Goal: Check status: Check status

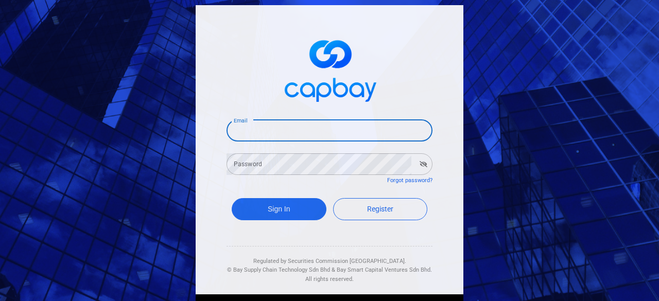
click at [253, 130] on input "Email" at bounding box center [329, 131] width 206 height 22
type input "[EMAIL_ADDRESS][DOMAIN_NAME]"
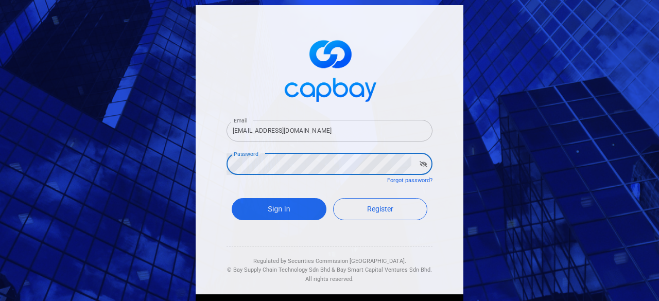
click at [232, 198] on button "Sign In" at bounding box center [279, 209] width 95 height 22
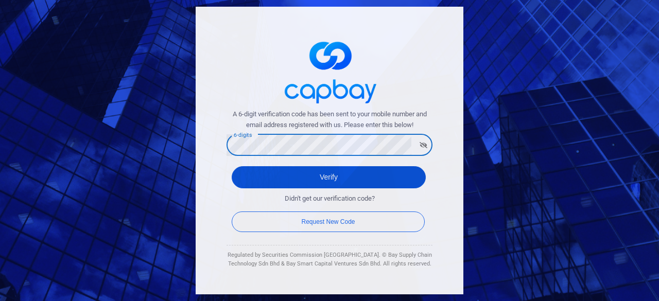
click at [314, 177] on button "Verify" at bounding box center [329, 177] width 194 height 22
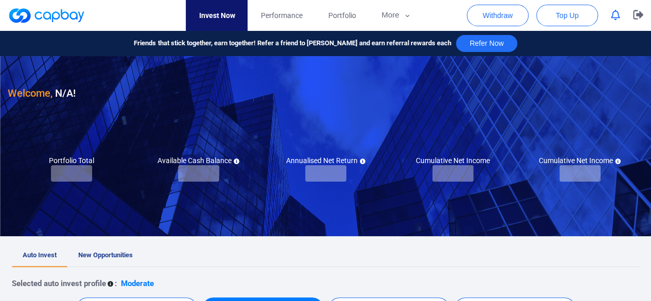
checkbox input "true"
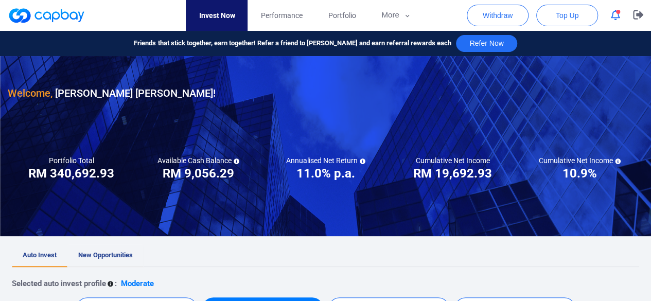
click at [108, 255] on span "New Opportunities" at bounding box center [105, 255] width 55 height 8
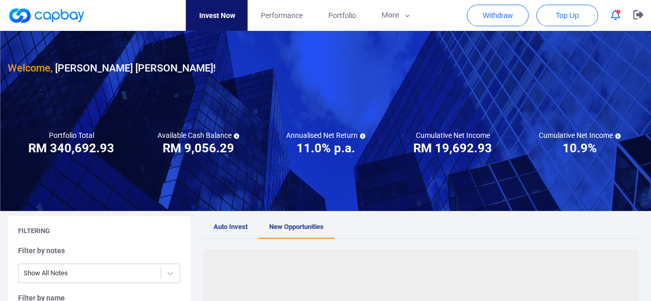
scroll to position [154, 0]
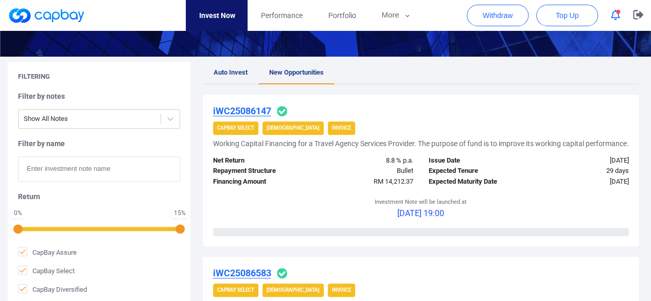
click at [84, 177] on input "text" at bounding box center [99, 168] width 162 height 25
paste input "iWC25089905"
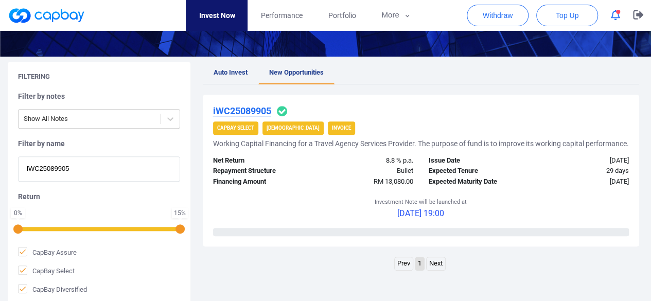
type input "iWC25089905"
click at [256, 112] on u "iWC25089905" at bounding box center [242, 111] width 58 height 11
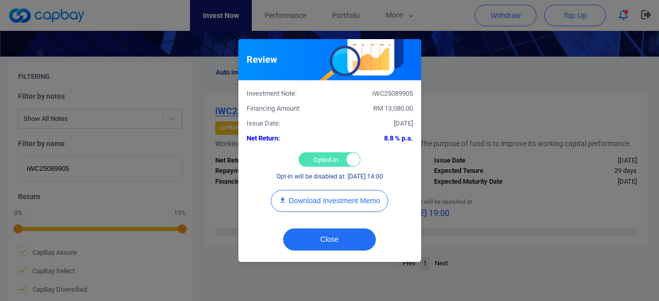
click at [322, 161] on div "Opted-in Opted-out" at bounding box center [330, 159] width 62 height 14
checkbox input "false"
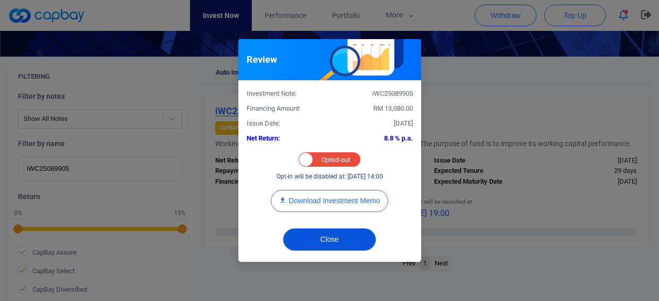
click at [325, 238] on button "Close" at bounding box center [329, 240] width 93 height 22
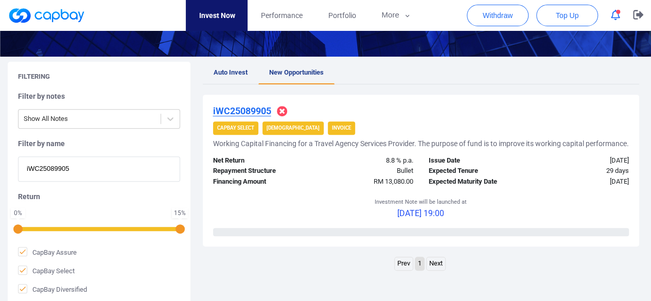
drag, startPoint x: 39, startPoint y: 159, endPoint x: 0, endPoint y: 152, distance: 39.8
click at [0, 152] on div "Filtering Filter by notes Show All Notes Filter by name iWC25089905 Return 0 % …" at bounding box center [325, 183] width 651 height 243
paste input "8550"
type input "iWC25088550"
click at [238, 106] on u "iWC25088550" at bounding box center [242, 111] width 58 height 11
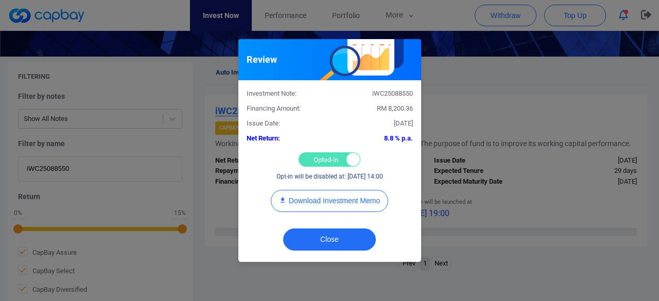
click at [307, 155] on div "Opted-in Opted-out" at bounding box center [330, 159] width 62 height 14
checkbox input "false"
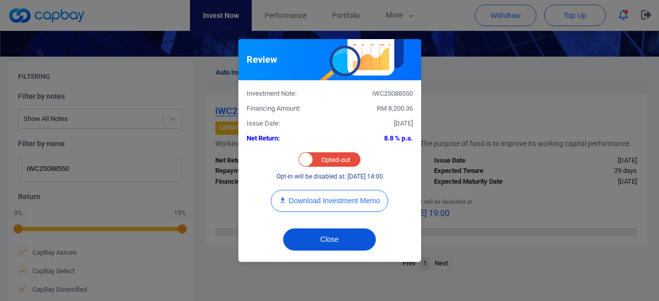
click at [324, 235] on button "Close" at bounding box center [329, 240] width 93 height 22
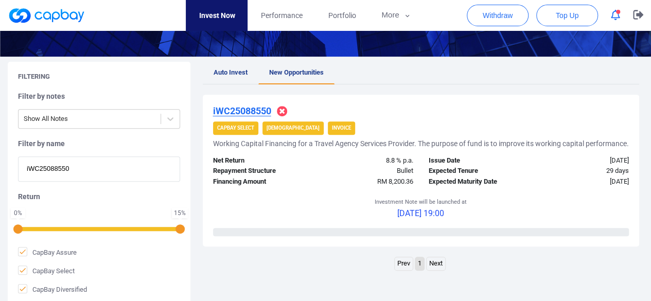
drag, startPoint x: 8, startPoint y: 160, endPoint x: 0, endPoint y: 159, distance: 8.3
click at [0, 159] on div "Filtering Filter by notes Show All Notes Filter by name iWC25088550 Return 0 % …" at bounding box center [325, 183] width 651 height 243
paste input "5412"
type input "iWC25085412"
click at [244, 108] on u "iWC25085412" at bounding box center [242, 111] width 58 height 11
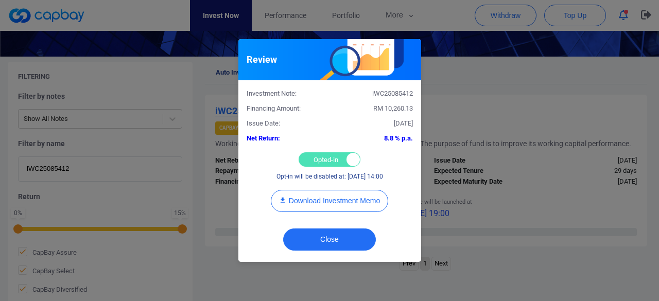
click at [318, 157] on div "Opted-in Opted-out" at bounding box center [330, 159] width 62 height 14
checkbox input "false"
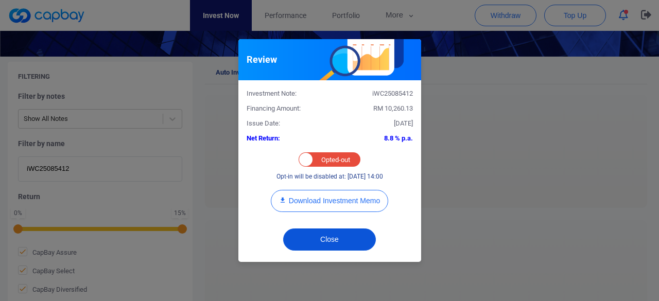
click at [325, 240] on button "Close" at bounding box center [329, 240] width 93 height 22
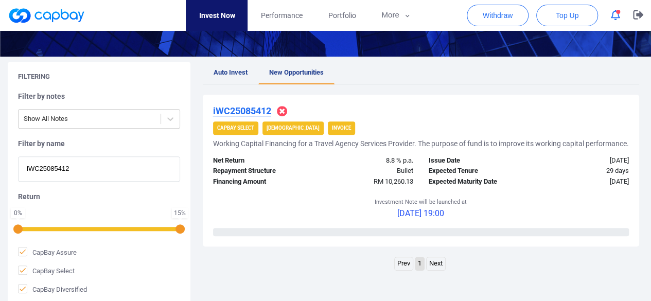
drag, startPoint x: 76, startPoint y: 170, endPoint x: 0, endPoint y: 162, distance: 76.6
click at [0, 162] on div "Filtering Filter by notes Show All Notes Filter by name iWC25085412 Return 0 % …" at bounding box center [325, 183] width 651 height 243
paste input "6583"
type input "iWC25086583"
click at [244, 108] on u "iWC25086583" at bounding box center [242, 111] width 58 height 11
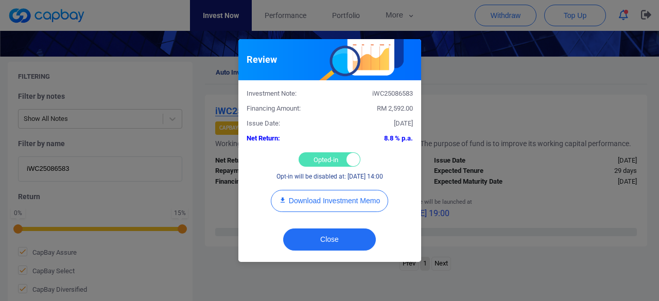
click at [324, 156] on div "Opted-in Opted-out" at bounding box center [330, 159] width 62 height 14
checkbox input "false"
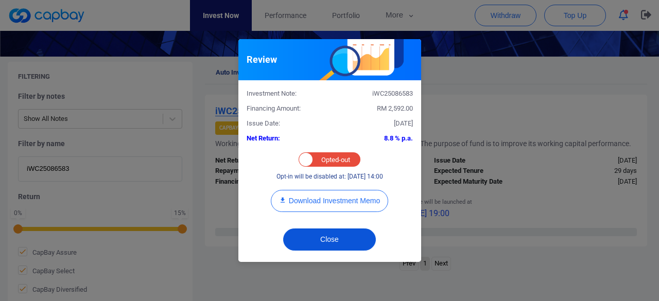
drag, startPoint x: 325, startPoint y: 241, endPoint x: 319, endPoint y: 241, distance: 6.2
click at [322, 240] on button "Close" at bounding box center [329, 240] width 93 height 22
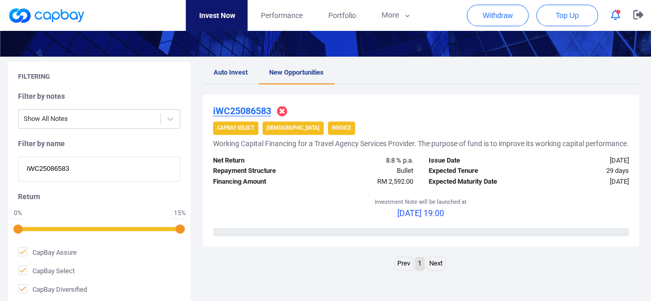
drag, startPoint x: 81, startPoint y: 169, endPoint x: 0, endPoint y: 160, distance: 81.9
click at [0, 160] on div "Filtering Filter by notes Show All Notes Filter by name iWC25086583 Return 0 % …" at bounding box center [325, 183] width 651 height 243
paste input "1606"
type input "iWC25081606"
click at [246, 109] on u "iWC25081606" at bounding box center [242, 111] width 58 height 11
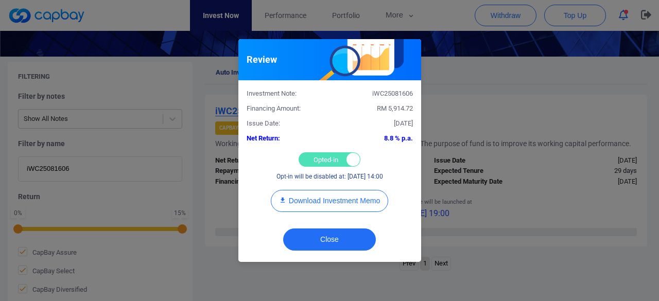
click at [321, 157] on div "Opted-in Opted-out" at bounding box center [330, 159] width 62 height 14
checkbox input "false"
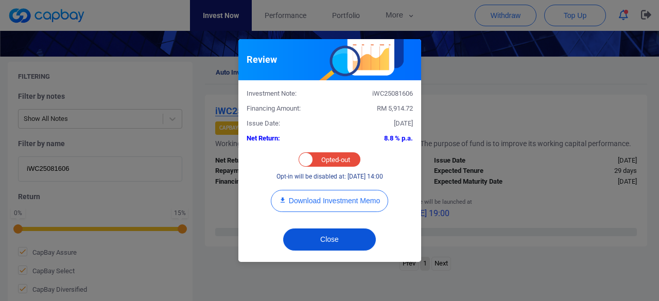
click at [315, 236] on button "Close" at bounding box center [329, 240] width 93 height 22
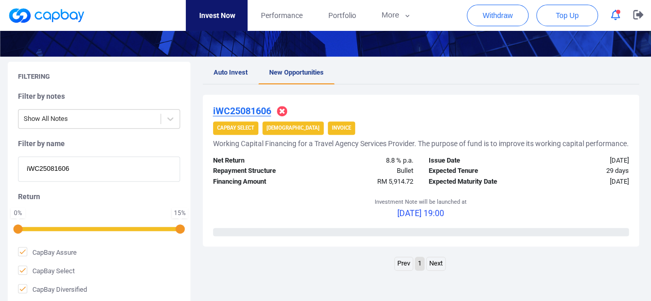
drag, startPoint x: 83, startPoint y: 167, endPoint x: 0, endPoint y: 156, distance: 83.5
click at [0, 156] on div "Filtering Filter by notes Show All Notes Filter by name iWC25081606 Return 0 % …" at bounding box center [325, 183] width 651 height 243
paste input "7717"
type input "iWC25087717"
click at [247, 112] on u "iWC25087717" at bounding box center [242, 111] width 58 height 11
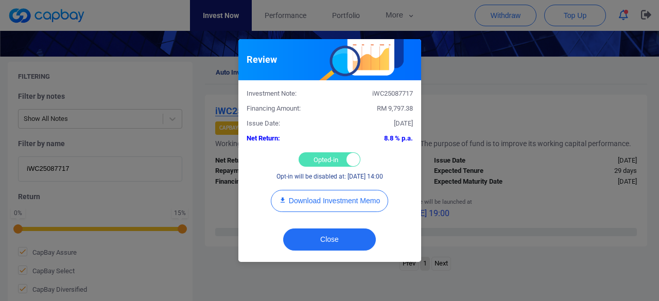
click at [319, 157] on div "Opted-in Opted-out" at bounding box center [330, 159] width 62 height 14
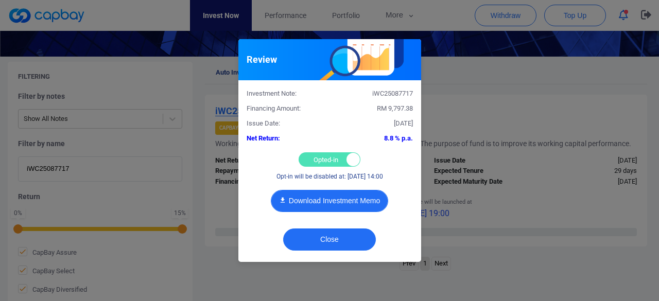
checkbox input "false"
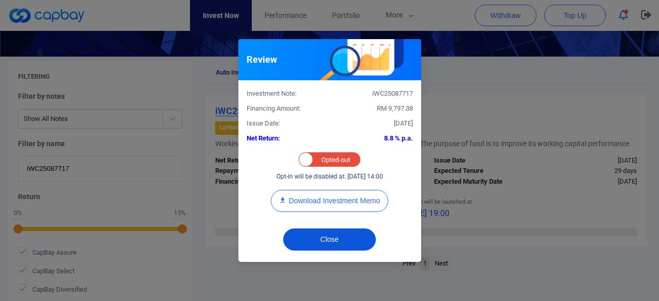
click at [327, 241] on button "Close" at bounding box center [329, 240] width 93 height 22
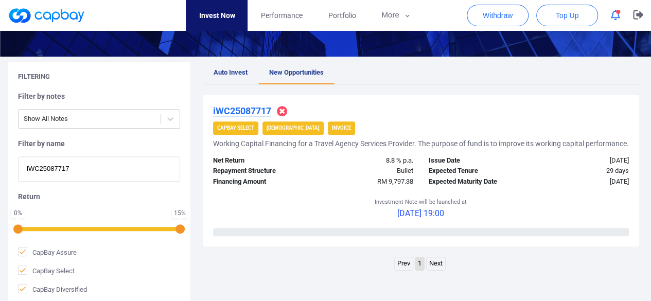
drag, startPoint x: 80, startPoint y: 169, endPoint x: 0, endPoint y: 155, distance: 81.6
click at [0, 155] on div "Filtering Filter by notes Show All Notes Filter by name iWC25087717 Return 0 % …" at bounding box center [325, 183] width 651 height 243
paste input "iWC25084224"
type input "iWC25084224"
click at [252, 112] on u "iWC25084224" at bounding box center [242, 111] width 58 height 11
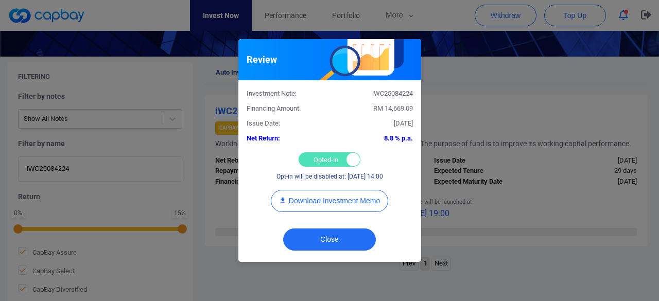
click at [318, 160] on div "Opted-in Opted-out" at bounding box center [330, 159] width 62 height 14
checkbox input "false"
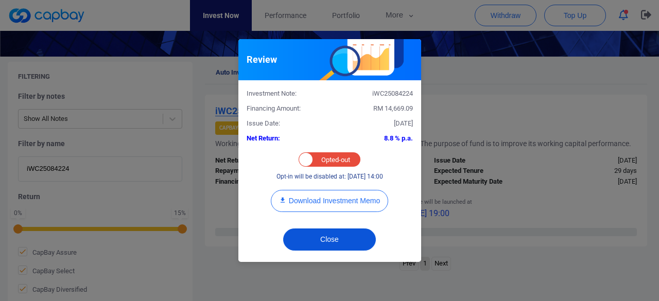
click at [329, 232] on button "Close" at bounding box center [329, 240] width 93 height 22
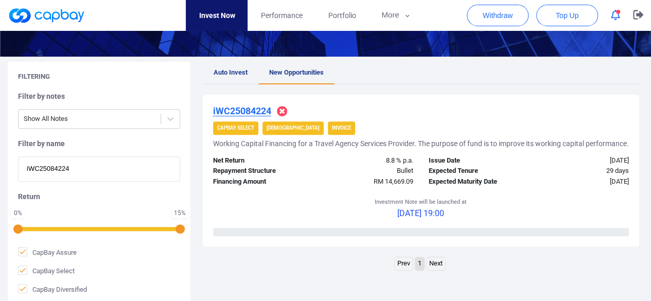
drag, startPoint x: 82, startPoint y: 168, endPoint x: 0, endPoint y: 157, distance: 83.1
click at [0, 157] on div "Filtering Filter by notes Show All Notes Filter by name iWC25084224 Return 0 % …" at bounding box center [325, 183] width 651 height 243
paste input "iWC25089457"
type input "iWC25089457"
click at [248, 111] on u "iWC25089457" at bounding box center [242, 111] width 58 height 11
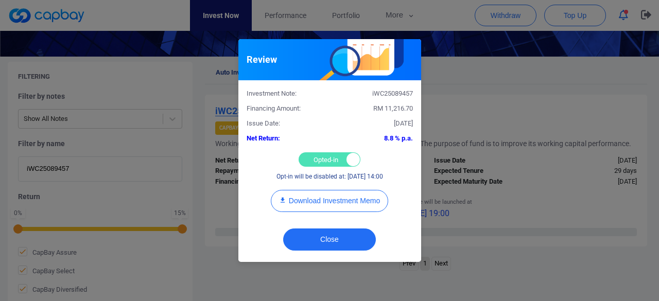
click at [328, 155] on div "Opted-in Opted-out" at bounding box center [330, 159] width 62 height 14
checkbox input "false"
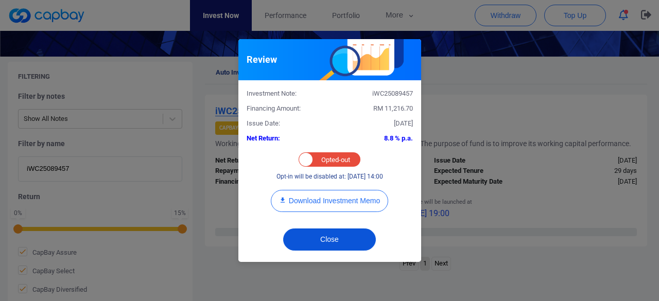
drag, startPoint x: 318, startPoint y: 241, endPoint x: 310, endPoint y: 231, distance: 12.1
click at [318, 241] on button "Close" at bounding box center [329, 240] width 93 height 22
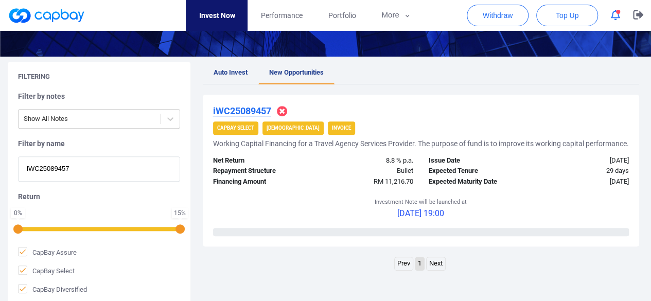
drag, startPoint x: 52, startPoint y: 171, endPoint x: 4, endPoint y: 165, distance: 48.7
click at [4, 165] on div "Filtering Filter by notes Show All Notes Filter by name iWC25089457 Return 0 % …" at bounding box center [325, 183] width 651 height 243
paste input "iWC25089643"
type input "iWC25089643"
click at [250, 109] on u "iWC25089643" at bounding box center [242, 111] width 58 height 11
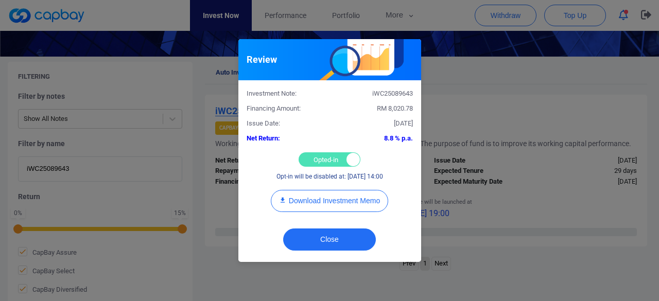
click at [325, 153] on div "Opted-in Opted-out" at bounding box center [330, 159] width 62 height 14
checkbox input "false"
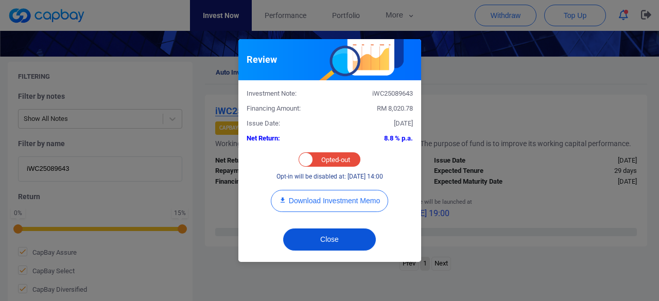
click at [306, 234] on button "Close" at bounding box center [329, 240] width 93 height 22
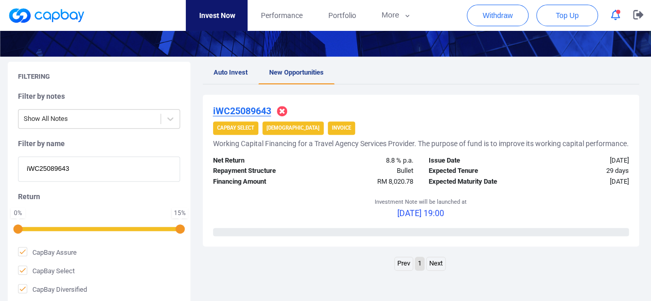
drag, startPoint x: 91, startPoint y: 170, endPoint x: 0, endPoint y: 150, distance: 93.4
click at [0, 150] on div "Filtering Filter by notes Show All Notes Filter by name iWC25089643 Return 0 % …" at bounding box center [325, 183] width 651 height 243
paste input "iWC25086147"
type input "iWC25086147"
click at [252, 109] on u "iWC25086147" at bounding box center [242, 111] width 58 height 11
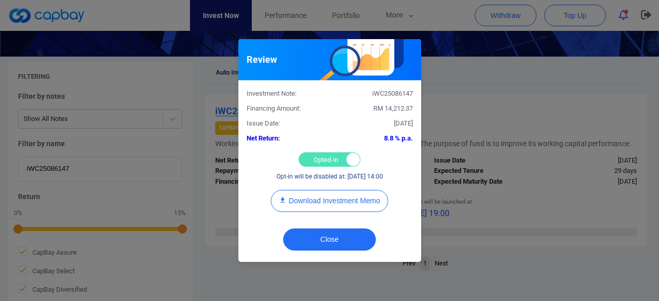
click at [323, 162] on div "Opted-in Opted-out" at bounding box center [330, 159] width 62 height 14
checkbox input "false"
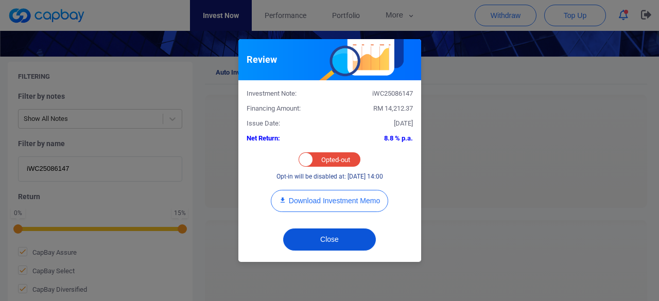
drag, startPoint x: 332, startPoint y: 237, endPoint x: 269, endPoint y: 102, distance: 148.7
click at [333, 234] on button "Close" at bounding box center [329, 240] width 93 height 22
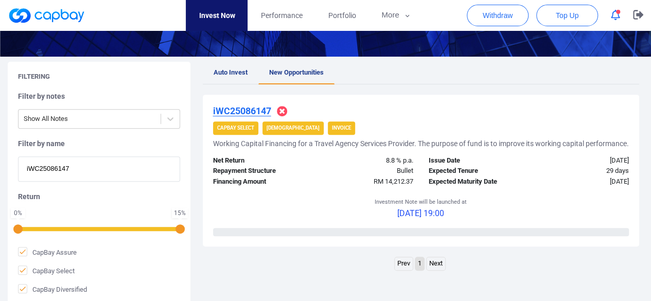
drag, startPoint x: 87, startPoint y: 162, endPoint x: 0, endPoint y: 148, distance: 88.7
click at [0, 148] on div "Filtering Filter by notes Show All Notes Filter by name iWC25086147 Return 0 % …" at bounding box center [325, 183] width 651 height 243
paste input "4369"
type input "iWC25084369"
click at [249, 106] on u "iWC25084369" at bounding box center [242, 111] width 58 height 11
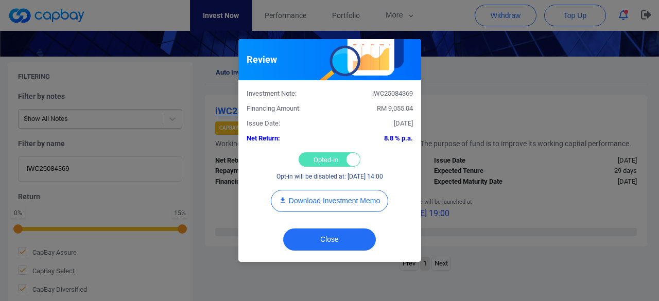
click at [318, 158] on div "Opted-in Opted-out" at bounding box center [330, 159] width 62 height 14
checkbox input "false"
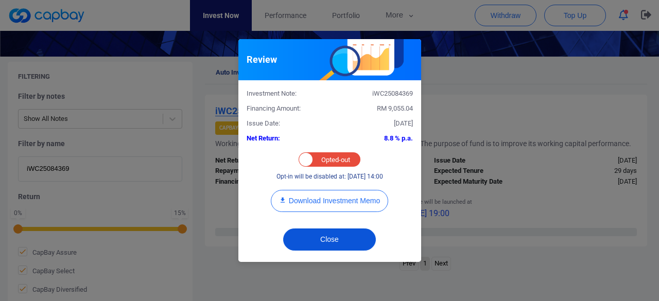
click at [318, 235] on button "Close" at bounding box center [329, 240] width 93 height 22
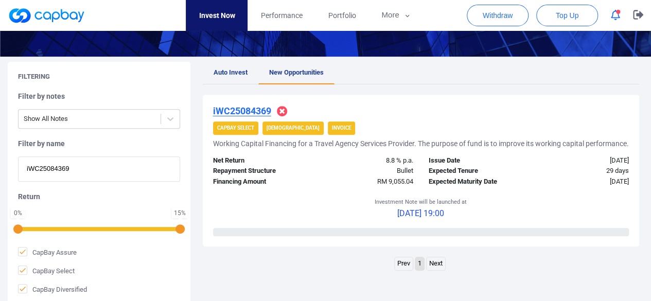
drag, startPoint x: 86, startPoint y: 169, endPoint x: 0, endPoint y: 143, distance: 89.9
click at [0, 143] on div "Filtering Filter by notes Show All Notes Filter by name iWC25084369 Return 0 % …" at bounding box center [325, 183] width 651 height 243
paste input "6820"
type input "iWC25086820"
click at [253, 106] on u "iWC25086820" at bounding box center [242, 111] width 58 height 11
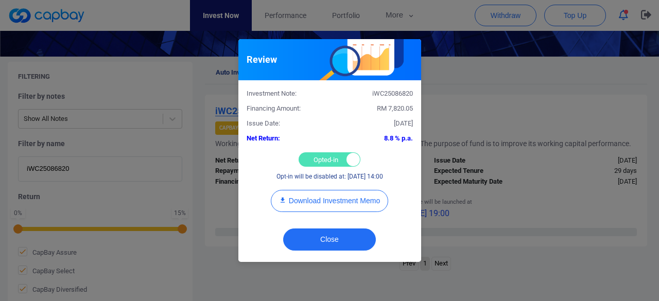
click at [320, 162] on div "Opted-in Opted-out" at bounding box center [330, 159] width 62 height 14
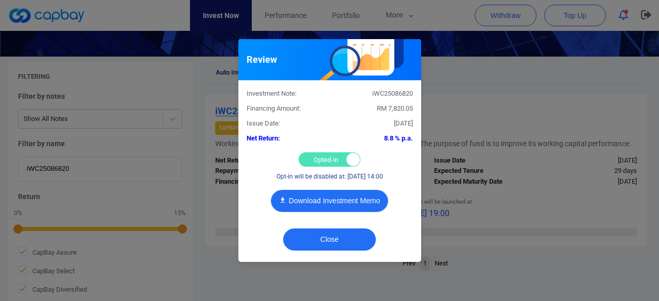
checkbox input "false"
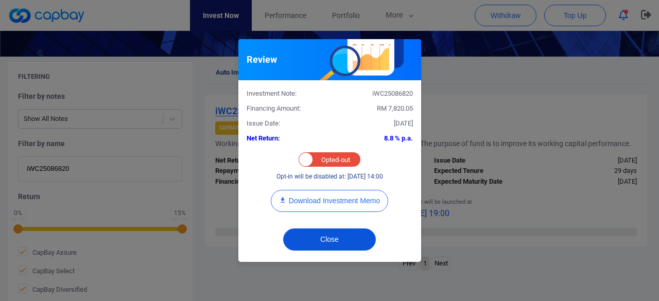
click at [331, 242] on button "Close" at bounding box center [329, 240] width 93 height 22
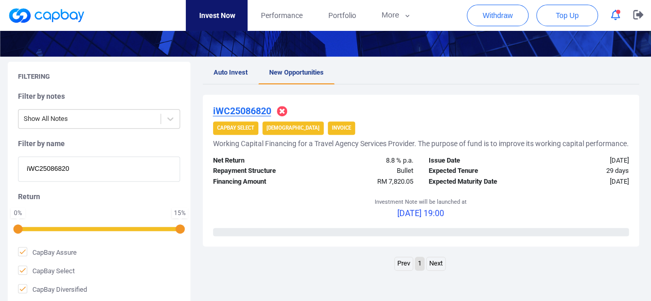
drag, startPoint x: 77, startPoint y: 172, endPoint x: 0, endPoint y: 156, distance: 78.9
click at [0, 156] on div "Filtering Filter by notes Show All Notes Filter by name iWC25086820 Return 0 % …" at bounding box center [325, 183] width 651 height 243
paste input "3163"
type input "iWC25083163"
click at [237, 111] on u "iWC25083163" at bounding box center [242, 111] width 58 height 11
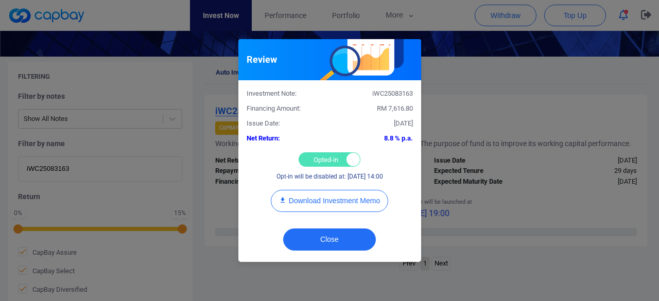
click at [310, 159] on div "Opted-in Opted-out" at bounding box center [330, 159] width 62 height 14
checkbox input "false"
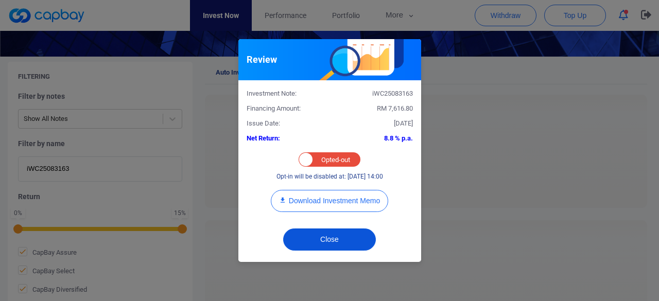
click at [314, 235] on button "Close" at bounding box center [329, 240] width 93 height 22
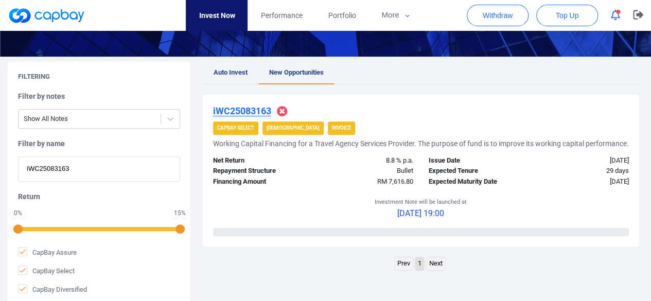
drag, startPoint x: 82, startPoint y: 167, endPoint x: 0, endPoint y: 155, distance: 83.3
click at [0, 155] on div "Filtering Filter by notes Show All Notes Filter by name iWC25083163 Return 0 % …" at bounding box center [325, 183] width 651 height 243
paste input "5716"
type input "iWC25085716"
click at [249, 109] on u "iWC25085716" at bounding box center [242, 111] width 58 height 11
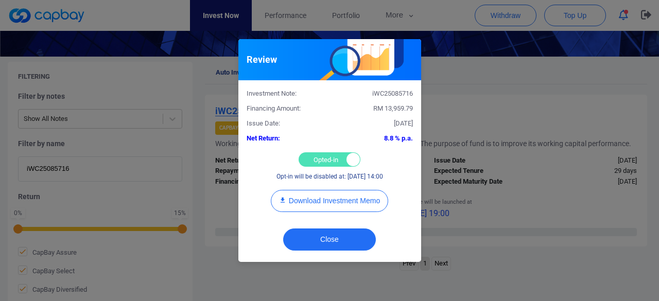
click at [320, 163] on div "Opted-in Opted-out" at bounding box center [330, 159] width 62 height 14
checkbox input "false"
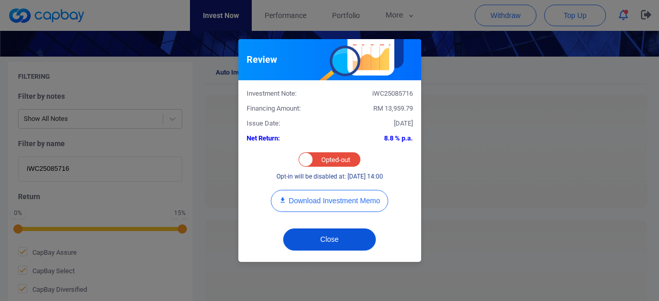
drag, startPoint x: 318, startPoint y: 236, endPoint x: 312, endPoint y: 237, distance: 5.8
click at [317, 236] on button "Close" at bounding box center [329, 240] width 93 height 22
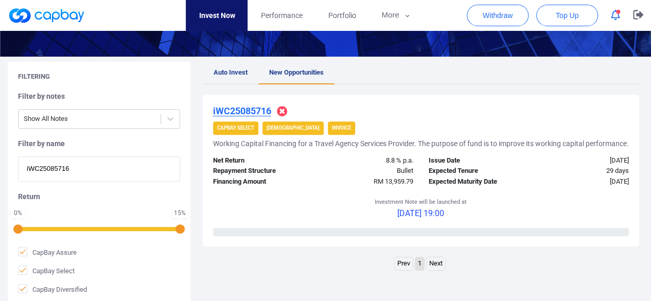
drag, startPoint x: 11, startPoint y: 154, endPoint x: 0, endPoint y: 154, distance: 11.3
click at [0, 154] on div "Filtering Filter by notes Show All Notes Filter by name iWC25085716 Return 0 % …" at bounding box center [325, 183] width 651 height 243
paste input "2477"
type input "iWC25082477"
click at [254, 110] on u "iWC25082477" at bounding box center [242, 111] width 58 height 11
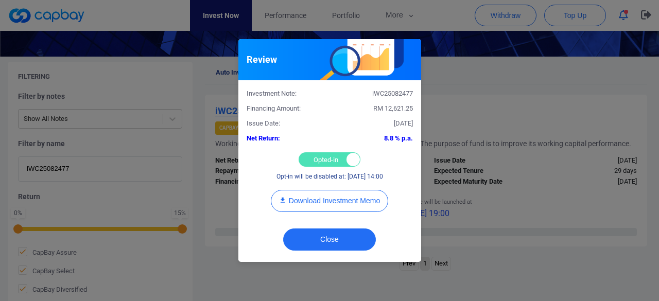
click at [326, 157] on div "Opted-in Opted-out" at bounding box center [330, 159] width 62 height 14
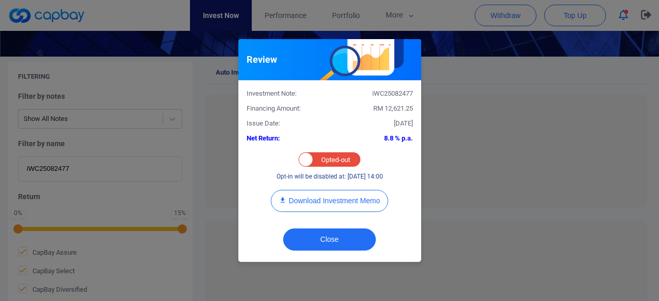
checkbox input "false"
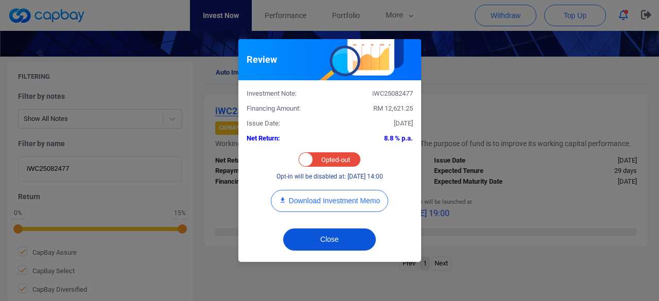
click at [325, 234] on button "Close" at bounding box center [329, 240] width 93 height 22
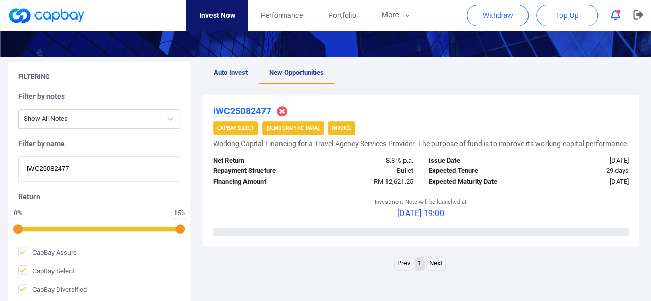
drag, startPoint x: 83, startPoint y: 169, endPoint x: 0, endPoint y: 156, distance: 84.3
click at [0, 156] on div "Filtering Filter by notes Show All Notes Filter by name iWC25082477 Return 0 % …" at bounding box center [325, 183] width 651 height 243
paste input "1450"
type input "iWC25081450"
click at [251, 111] on u "iWC25081450" at bounding box center [242, 111] width 58 height 11
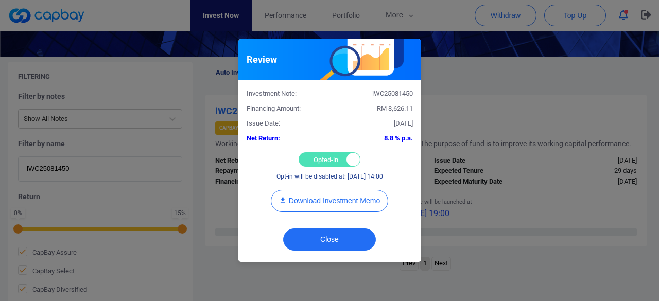
click at [315, 156] on div "Opted-in Opted-out" at bounding box center [330, 159] width 62 height 14
checkbox input "false"
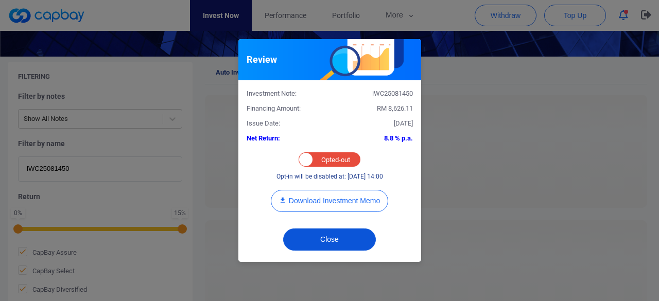
click at [319, 241] on button "Close" at bounding box center [329, 240] width 93 height 22
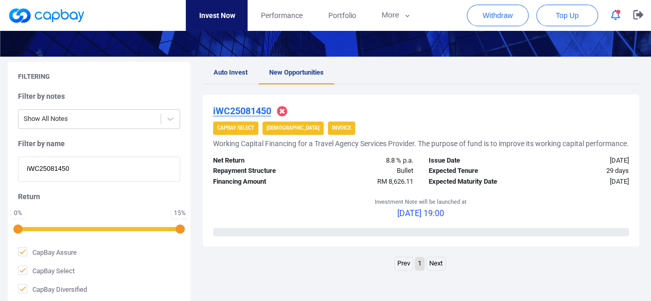
drag, startPoint x: 3, startPoint y: 157, endPoint x: 0, endPoint y: 151, distance: 6.7
click at [0, 151] on div "Filtering Filter by notes Show All Notes Filter by name iWC25081450 Return 0 % …" at bounding box center [325, 183] width 651 height 243
paste input "6052"
type input "iWC25086052"
click at [255, 110] on u "iWC25086052" at bounding box center [242, 111] width 58 height 11
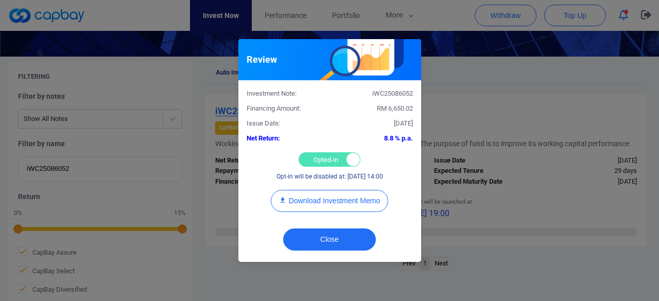
click at [317, 157] on div "Opted-in Opted-out" at bounding box center [330, 159] width 62 height 14
checkbox input "false"
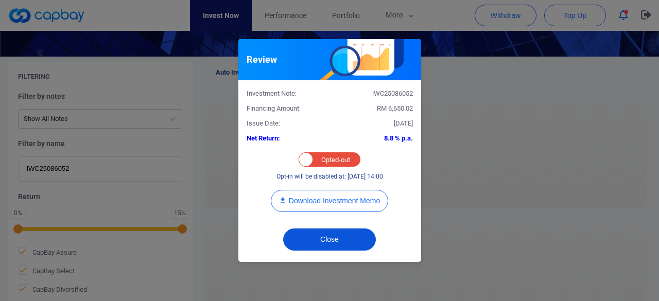
drag, startPoint x: 318, startPoint y: 238, endPoint x: 311, endPoint y: 237, distance: 6.9
click at [314, 237] on button "Close" at bounding box center [329, 240] width 93 height 22
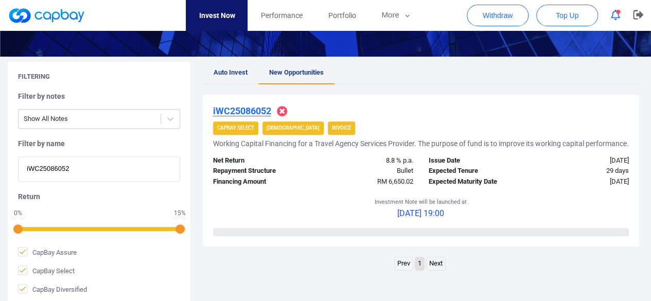
drag, startPoint x: 83, startPoint y: 170, endPoint x: 0, endPoint y: 156, distance: 84.5
click at [0, 156] on div "Filtering Filter by notes Show All Notes Filter by name iWC25086052 Return 0 % …" at bounding box center [325, 183] width 651 height 243
paste input "iWC25081246"
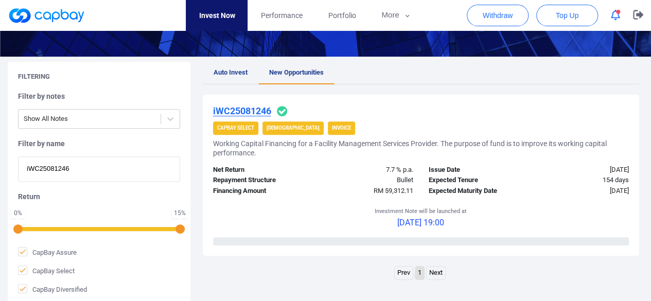
type input "iWC25081246"
click at [253, 110] on u "iWC25081246" at bounding box center [242, 111] width 58 height 11
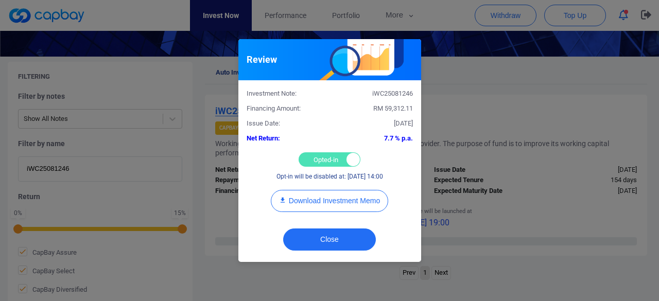
click at [315, 158] on div "Opted-in Opted-out" at bounding box center [330, 159] width 62 height 14
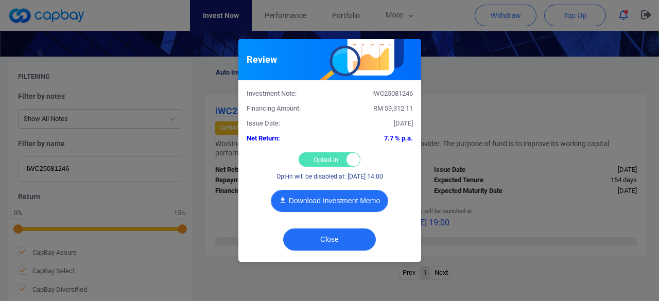
checkbox input "false"
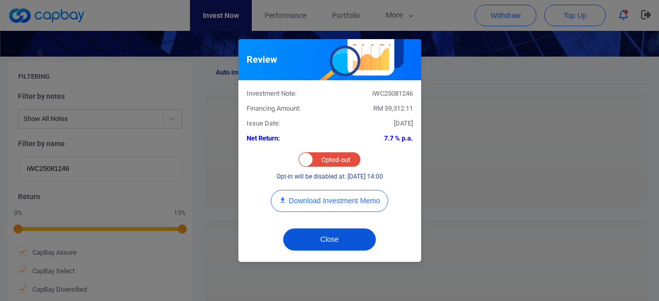
click at [323, 240] on button "Close" at bounding box center [329, 240] width 93 height 22
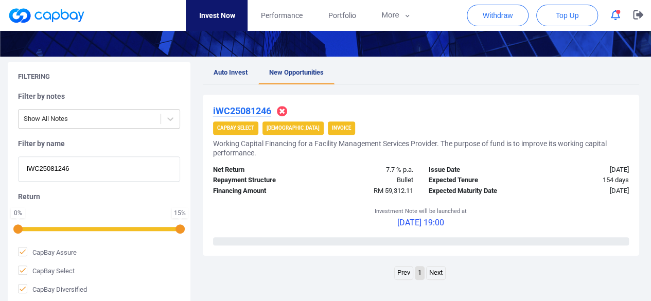
drag, startPoint x: 91, startPoint y: 164, endPoint x: 0, endPoint y: 158, distance: 91.3
click at [0, 158] on div "Filtering Filter by notes Show All Notes Filter by name iWC25081246 Return 0 % …" at bounding box center [325, 183] width 651 height 243
paste input "6787"
type input "iWC25086787"
click at [247, 111] on u "iWC25086787" at bounding box center [242, 111] width 58 height 11
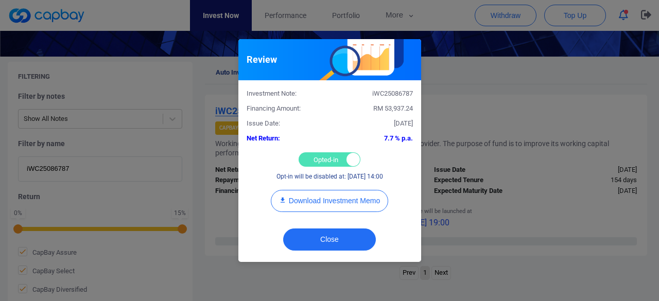
click at [318, 160] on div "Opted-in Opted-out" at bounding box center [330, 159] width 62 height 14
checkbox input "false"
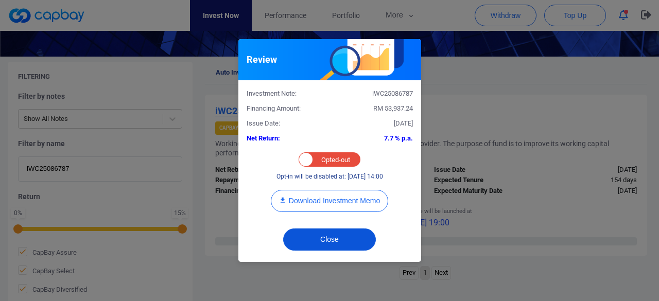
drag, startPoint x: 324, startPoint y: 242, endPoint x: 318, endPoint y: 240, distance: 6.4
click at [323, 241] on button "Close" at bounding box center [329, 240] width 93 height 22
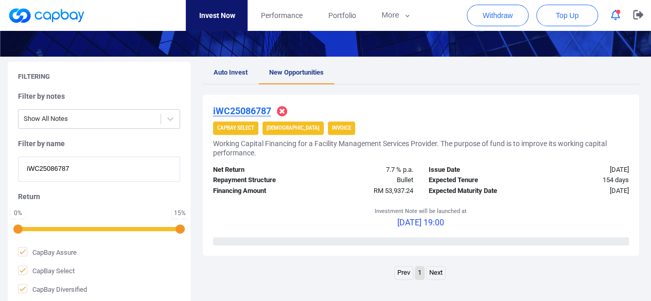
drag, startPoint x: 92, startPoint y: 167, endPoint x: 0, endPoint y: 144, distance: 95.1
click at [0, 144] on div "Filtering Filter by notes Show All Notes Filter by name iWC25086787 Return 0 % …" at bounding box center [325, 183] width 651 height 243
paste input "7391"
type input "iWC25087391"
click at [235, 109] on u "iWC25087391" at bounding box center [242, 111] width 58 height 11
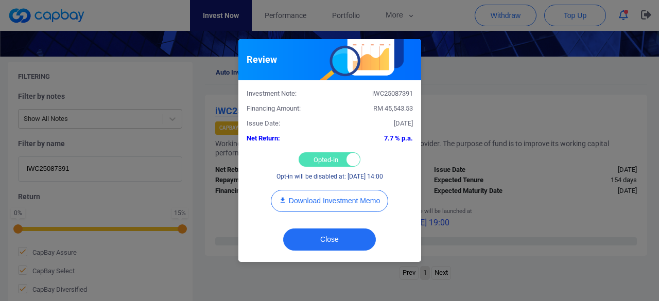
click at [320, 158] on div "Opted-in Opted-out" at bounding box center [330, 159] width 62 height 14
checkbox input "false"
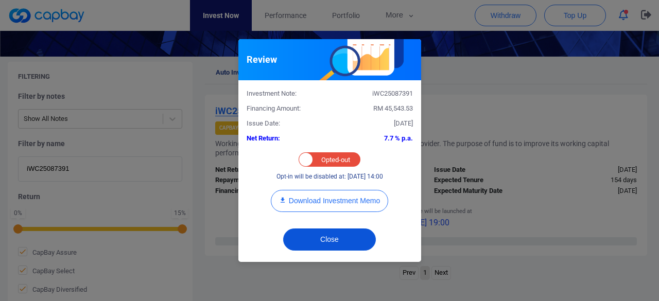
click at [329, 239] on button "Close" at bounding box center [329, 240] width 93 height 22
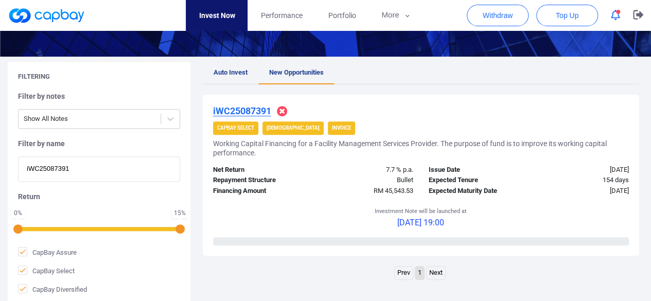
drag, startPoint x: 96, startPoint y: 172, endPoint x: 1, endPoint y: 157, distance: 96.5
click at [1, 157] on div "Filtering Filter by notes Show All Notes Filter by name iWC25087391 Return 0 % …" at bounding box center [325, 183] width 651 height 243
paste input "iWC25085054"
type input "iWC25085054"
click at [247, 112] on u "iWC25085054" at bounding box center [242, 111] width 58 height 11
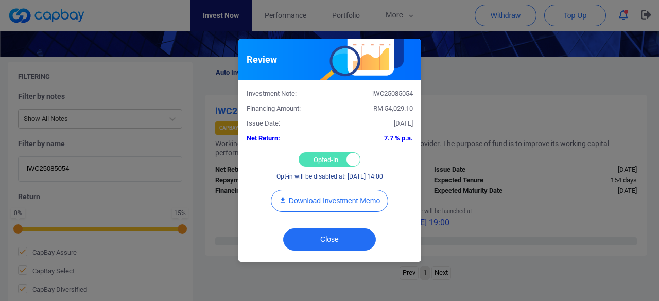
click at [321, 158] on div "Opted-in Opted-out" at bounding box center [330, 159] width 62 height 14
checkbox input "false"
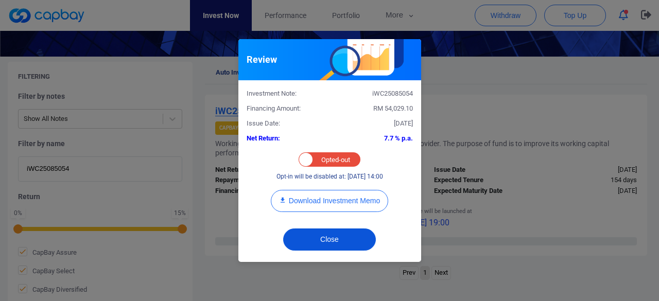
click at [312, 231] on button "Close" at bounding box center [329, 240] width 93 height 22
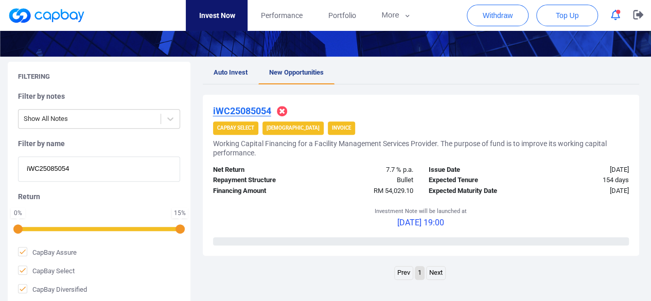
drag, startPoint x: 79, startPoint y: 172, endPoint x: 0, endPoint y: 163, distance: 79.3
click at [0, 163] on div "Filtering Filter by notes Show All Notes Filter by name iWC25085054 Return 0 % …" at bounding box center [325, 183] width 651 height 243
paste input "1567"
type input "iWC25081567"
click at [244, 111] on u "iWC25081567" at bounding box center [242, 111] width 58 height 11
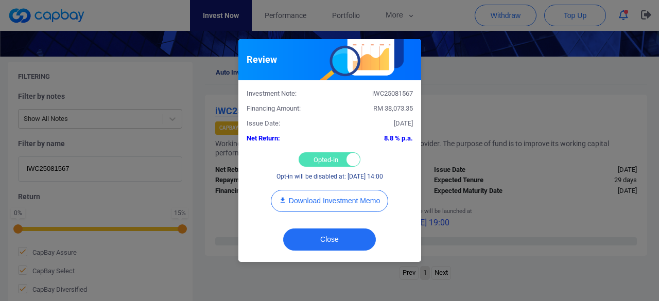
click at [321, 160] on div "Opted-in Opted-out" at bounding box center [330, 159] width 62 height 14
checkbox input "false"
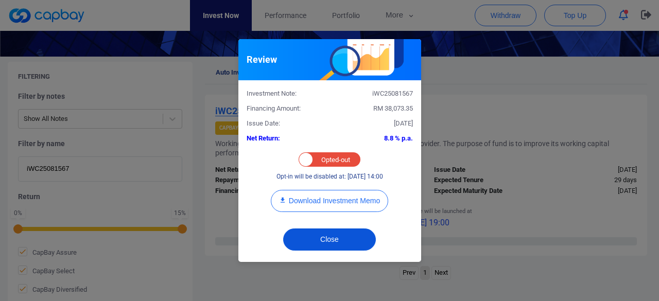
drag, startPoint x: 325, startPoint y: 240, endPoint x: 312, endPoint y: 215, distance: 28.8
click at [325, 240] on button "Close" at bounding box center [329, 240] width 93 height 22
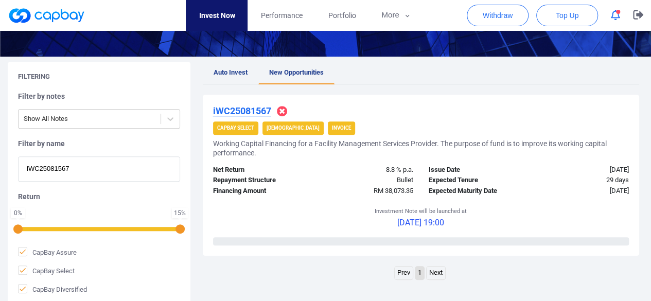
drag, startPoint x: 76, startPoint y: 169, endPoint x: 0, endPoint y: 157, distance: 77.1
click at [0, 157] on div "Filtering Filter by notes Show All Notes Filter by name iWC25081567 Return 0 % …" at bounding box center [325, 183] width 651 height 243
paste input "4613"
type input "iWC25084613"
click at [243, 113] on u "iWC25084613" at bounding box center [242, 111] width 58 height 11
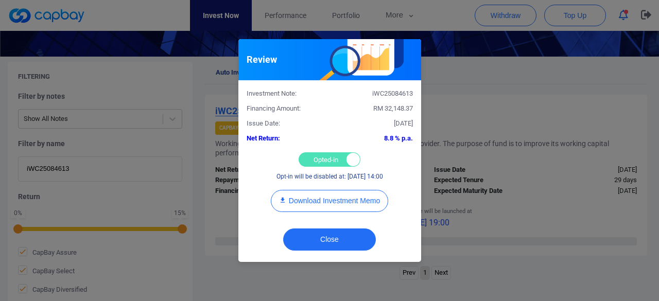
click at [314, 158] on div "Opted-in Opted-out" at bounding box center [330, 159] width 62 height 14
checkbox input "false"
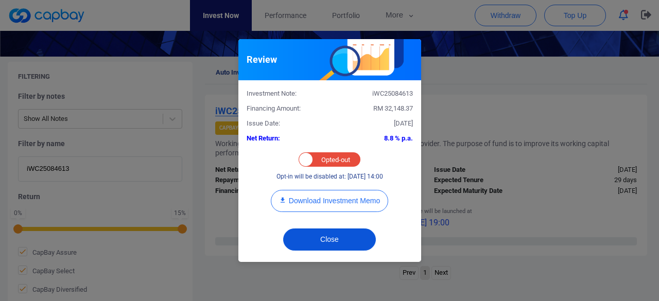
click at [328, 236] on button "Close" at bounding box center [329, 240] width 93 height 22
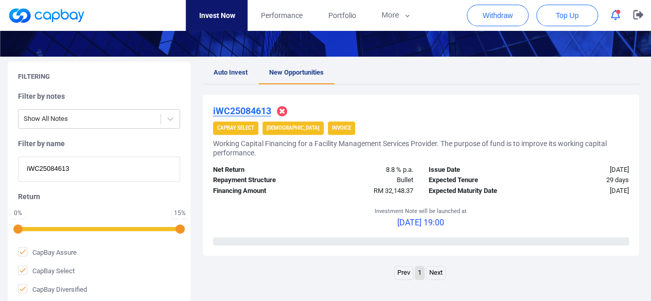
drag, startPoint x: 76, startPoint y: 168, endPoint x: 20, endPoint y: 151, distance: 58.5
click at [20, 151] on div "Filter by name iWC25084613" at bounding box center [99, 160] width 162 height 43
paste input "3366"
type input "iWC25083366"
click at [248, 111] on u "iWC25083366" at bounding box center [242, 111] width 58 height 11
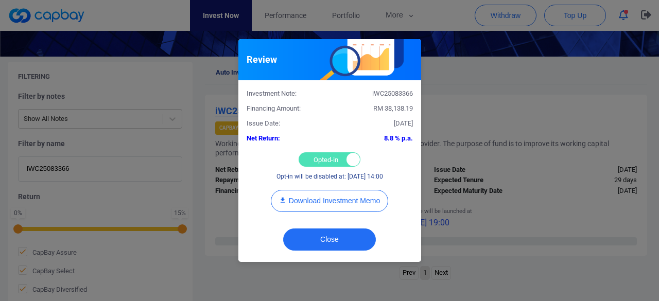
click at [315, 157] on div "Opted-in Opted-out" at bounding box center [330, 159] width 62 height 14
checkbox input "false"
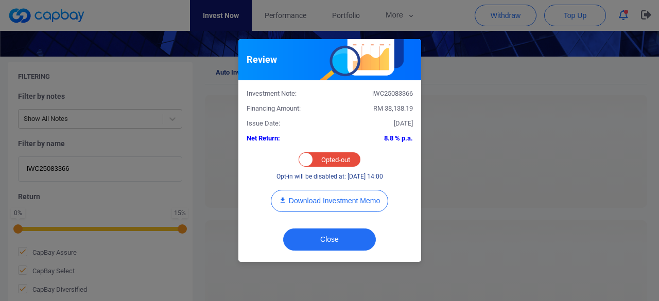
click at [315, 225] on div "Close" at bounding box center [329, 242] width 183 height 40
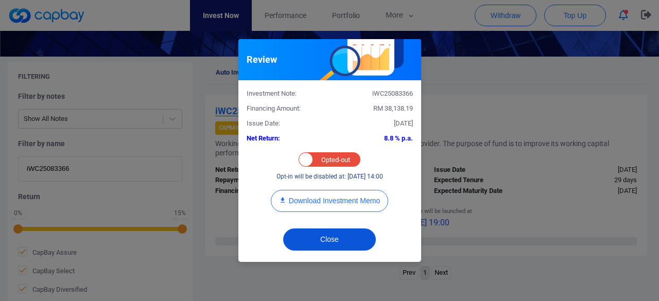
click at [319, 237] on button "Close" at bounding box center [329, 240] width 93 height 22
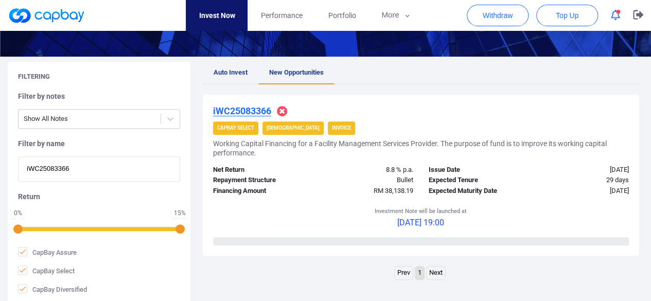
drag, startPoint x: 92, startPoint y: 165, endPoint x: 5, endPoint y: 154, distance: 87.2
click at [5, 154] on div "Filtering Filter by notes Show All Notes Filter by name iWC25083366 Return 0 % …" at bounding box center [325, 183] width 651 height 243
paste input "9985"
type input "iWC25089985"
click at [247, 111] on u "iWC25089985" at bounding box center [242, 111] width 58 height 11
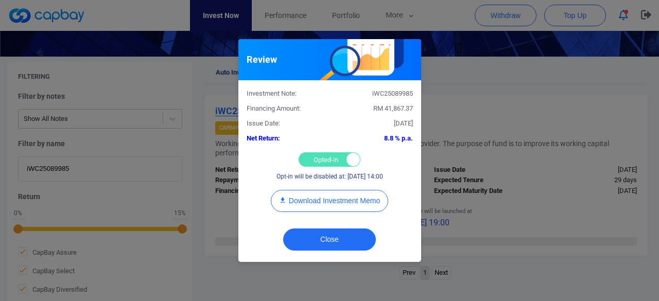
click at [318, 157] on div "Opted-in Opted-out" at bounding box center [330, 159] width 62 height 14
checkbox input "false"
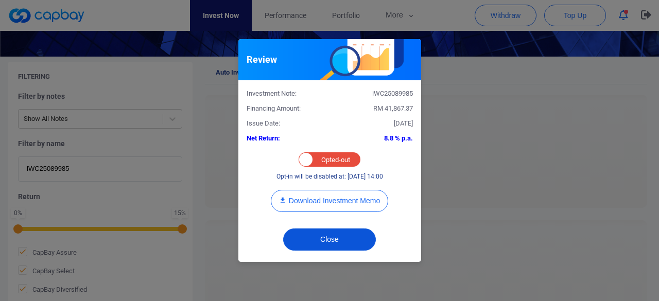
click at [331, 240] on button "Close" at bounding box center [329, 240] width 93 height 22
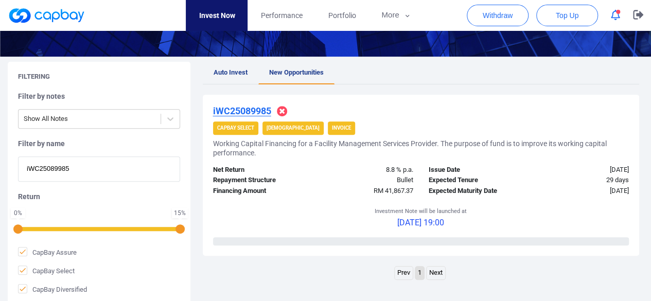
drag, startPoint x: 77, startPoint y: 169, endPoint x: 6, endPoint y: 160, distance: 71.7
click at [6, 160] on div "Filtering Filter by notes Show All Notes Filter by name iWC25089985 Return 0 % …" at bounding box center [325, 183] width 651 height 243
paste input "8001"
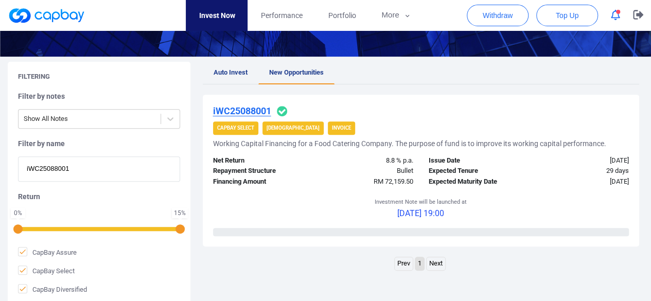
type input "iWC25088001"
click at [248, 108] on u "iWC25088001" at bounding box center [242, 111] width 58 height 11
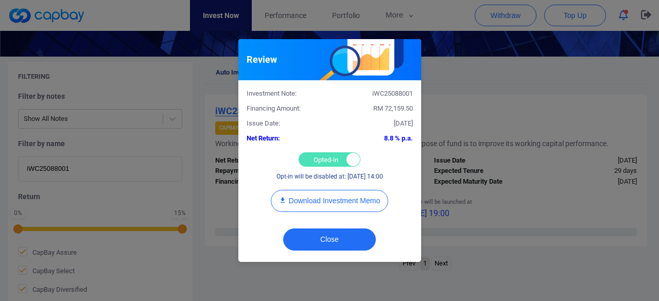
click at [324, 159] on div "Opted-in Opted-out" at bounding box center [330, 159] width 62 height 14
checkbox input "false"
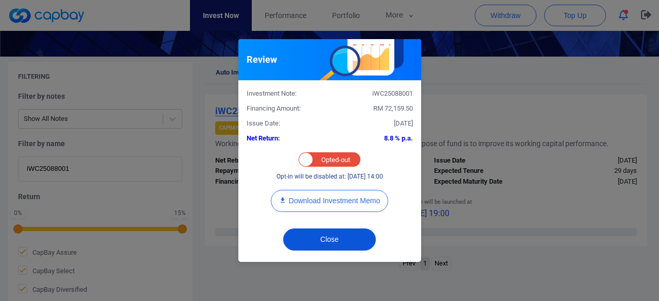
click at [329, 236] on button "Close" at bounding box center [329, 240] width 93 height 22
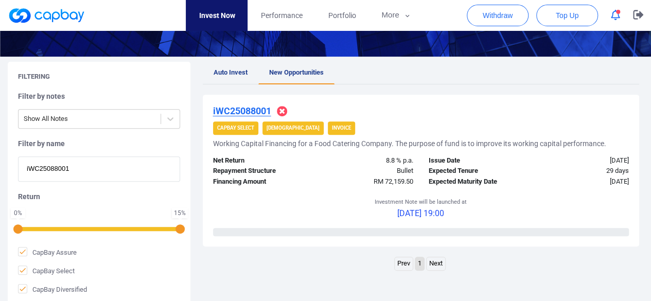
drag, startPoint x: 84, startPoint y: 171, endPoint x: 0, endPoint y: 153, distance: 86.3
click at [0, 153] on div "Filtering Filter by notes Show All Notes Filter by name iWC25088001 Return 0 % …" at bounding box center [325, 183] width 651 height 243
paste input "2639"
type input "iWC25082639"
click at [254, 107] on u "iWC25082639" at bounding box center [242, 111] width 58 height 11
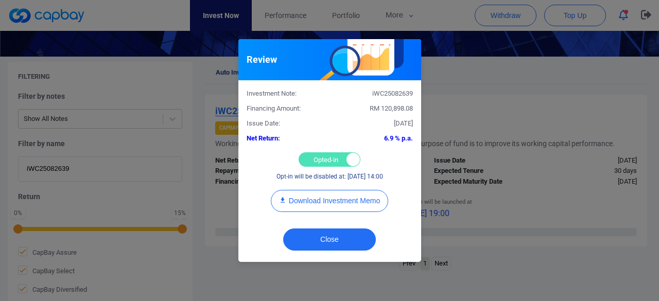
click at [316, 157] on div "Opted-in Opted-out" at bounding box center [330, 159] width 62 height 14
checkbox input "false"
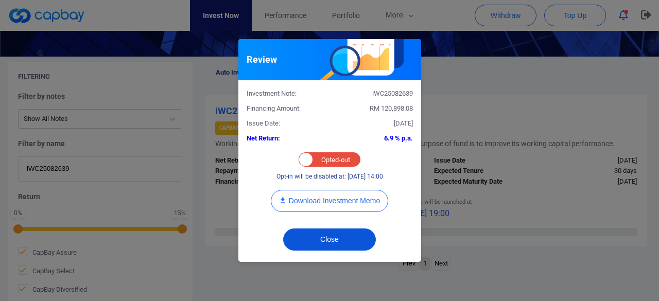
click at [317, 240] on button "Close" at bounding box center [329, 240] width 93 height 22
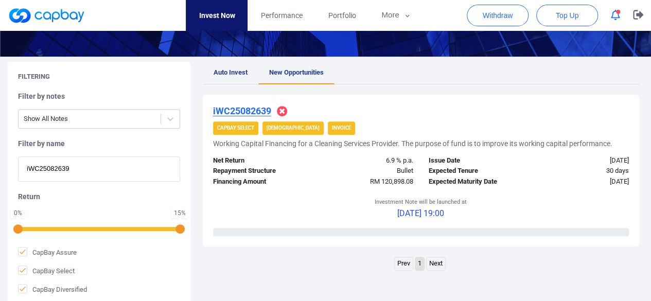
drag, startPoint x: 86, startPoint y: 171, endPoint x: 0, endPoint y: 147, distance: 89.9
click at [0, 147] on div "Filtering Filter by notes Show All Notes Filter by name iWC25082639 Return 0 % …" at bounding box center [325, 183] width 651 height 243
paste input "iWC25084880"
type input "iWC25084880"
click at [256, 109] on u "iWC25084880" at bounding box center [242, 111] width 58 height 11
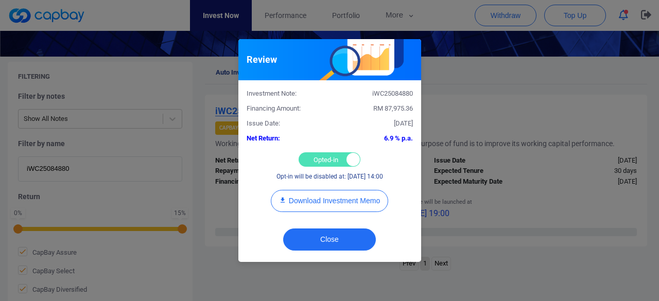
click at [315, 157] on div "Opted-in Opted-out" at bounding box center [330, 159] width 62 height 14
checkbox input "false"
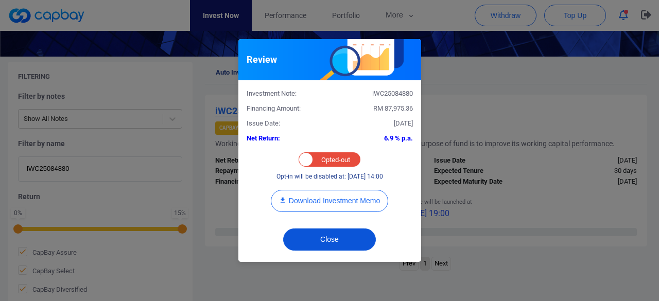
click at [324, 236] on button "Close" at bounding box center [329, 240] width 93 height 22
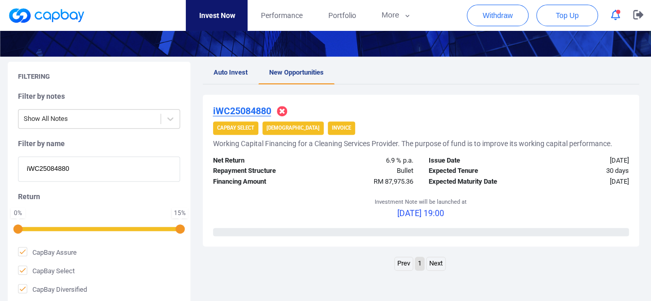
drag, startPoint x: 102, startPoint y: 175, endPoint x: 0, endPoint y: 150, distance: 105.1
click at [0, 150] on div "Filtering Filter by notes Show All Notes Filter by name iWC25084880 Return 0 % …" at bounding box center [325, 183] width 651 height 243
paste input "iWC25089605"
type input "iWC25089605"
click at [251, 110] on u "iWC25089605" at bounding box center [242, 111] width 58 height 11
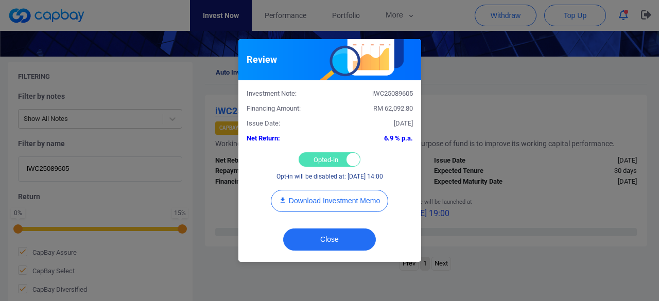
click at [317, 159] on div "Opted-in Opted-out" at bounding box center [330, 159] width 62 height 14
checkbox input "false"
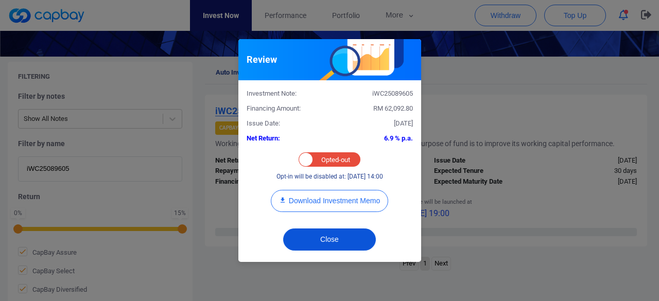
click at [329, 238] on button "Close" at bounding box center [329, 240] width 93 height 22
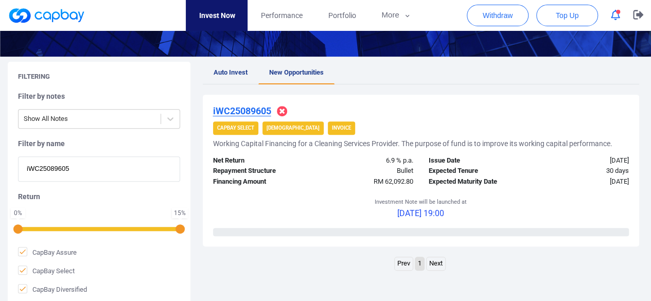
drag, startPoint x: 82, startPoint y: 167, endPoint x: 0, endPoint y: 141, distance: 86.4
click at [0, 141] on div "Filtering Filter by notes Show All Notes Filter by name iWC25089605 Return 0 % …" at bounding box center [325, 183] width 651 height 243
paste input "7539"
type input "iWC25087539"
click at [234, 112] on u "iWC25087539" at bounding box center [242, 111] width 58 height 11
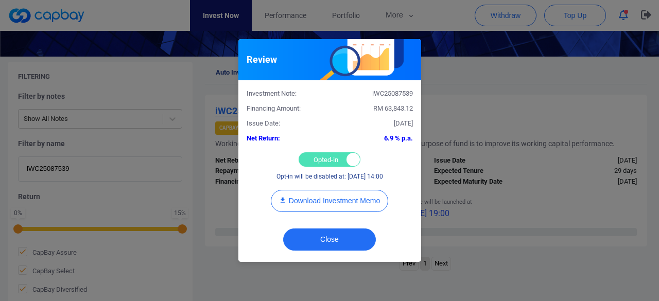
click at [318, 163] on div "Opted-in Opted-out" at bounding box center [330, 159] width 62 height 14
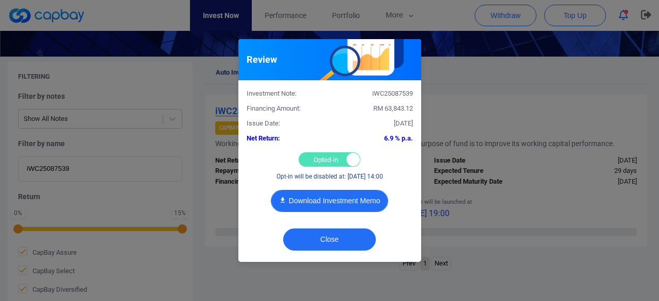
checkbox input "false"
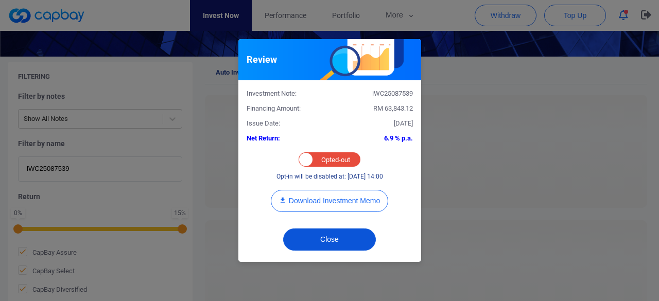
click at [332, 232] on button "Close" at bounding box center [329, 240] width 93 height 22
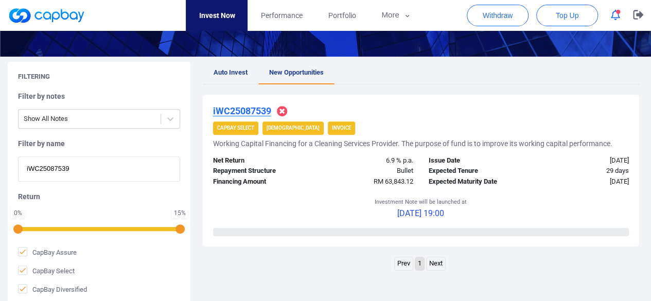
drag, startPoint x: 79, startPoint y: 168, endPoint x: 0, endPoint y: 159, distance: 79.3
click at [0, 159] on div "Filtering Filter by notes Show All Notes Filter by name iWC25087539 Return 0 % …" at bounding box center [325, 183] width 651 height 243
paste input "iWC25084168"
type input "iWC25084168"
click at [251, 106] on u "iWC25084168" at bounding box center [242, 111] width 58 height 11
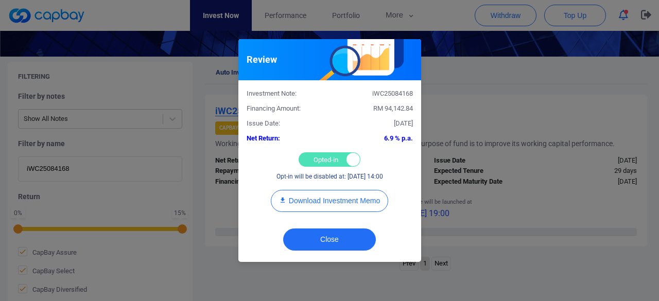
click at [316, 158] on div "Opted-in Opted-out" at bounding box center [330, 159] width 62 height 14
checkbox input "false"
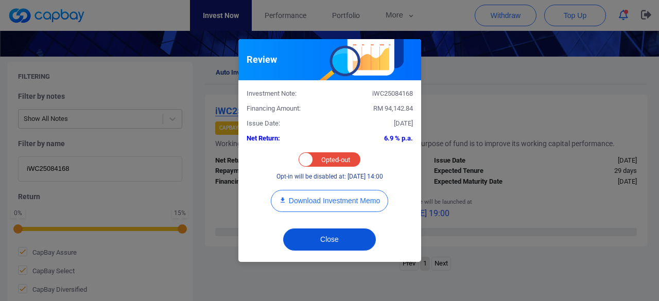
drag, startPoint x: 320, startPoint y: 239, endPoint x: 312, endPoint y: 209, distance: 31.3
click at [320, 240] on button "Close" at bounding box center [329, 240] width 93 height 22
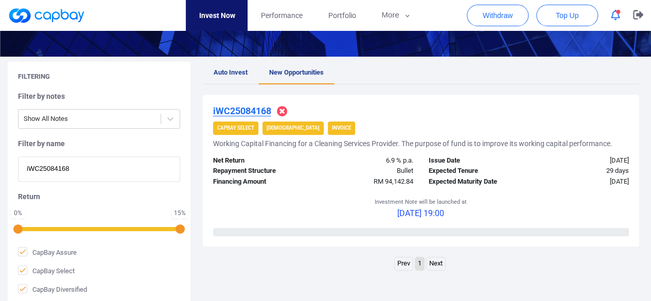
drag, startPoint x: 93, startPoint y: 168, endPoint x: 0, endPoint y: 156, distance: 94.0
click at [0, 156] on div "Filtering Filter by notes Show All Notes Filter by name iWC25084168 Return 0 % …" at bounding box center [325, 183] width 651 height 243
paste input "iWC25083564"
type input "iWC25083564"
click at [249, 111] on u "iWC25083564" at bounding box center [242, 111] width 58 height 11
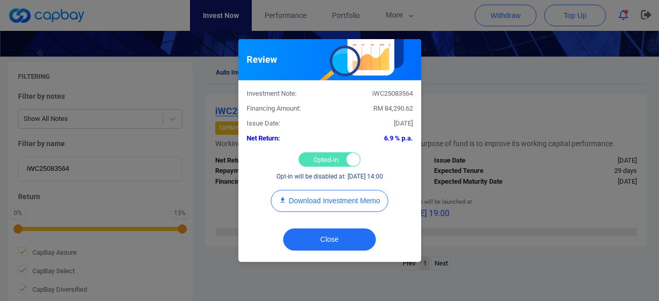
click at [313, 154] on div "Opted-in Opted-out" at bounding box center [330, 159] width 62 height 14
checkbox input "false"
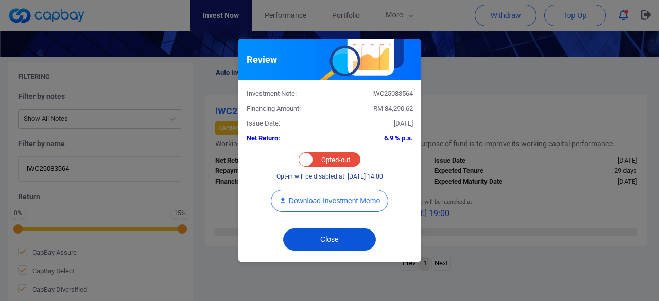
drag, startPoint x: 322, startPoint y: 237, endPoint x: 317, endPoint y: 232, distance: 7.7
click at [320, 236] on button "Close" at bounding box center [329, 240] width 93 height 22
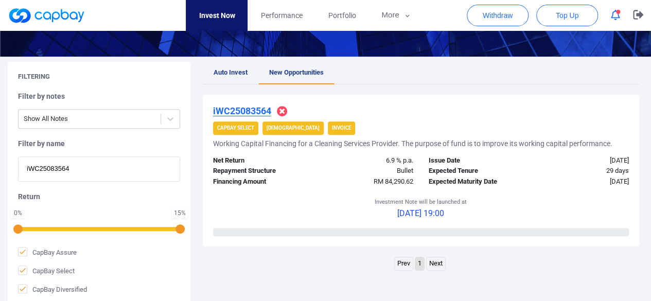
drag, startPoint x: 93, startPoint y: 166, endPoint x: 0, endPoint y: 147, distance: 94.7
click at [0, 147] on div "Filtering Filter by notes Show All Notes Filter by name iWC25083564 Return 0 % …" at bounding box center [325, 183] width 651 height 243
paste input "6771"
type input "iWC25086771"
click at [239, 109] on u "iWC25086771" at bounding box center [242, 111] width 58 height 11
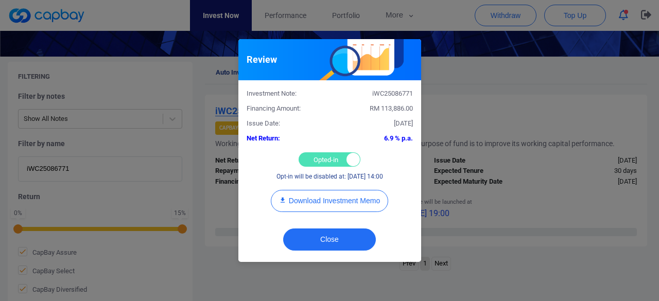
drag, startPoint x: 313, startPoint y: 154, endPoint x: 315, endPoint y: 163, distance: 9.1
click at [313, 154] on div "Opted-in Opted-out" at bounding box center [330, 159] width 62 height 14
checkbox input "false"
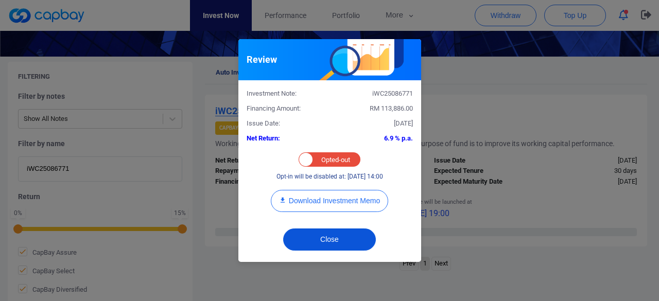
drag, startPoint x: 320, startPoint y: 231, endPoint x: 317, endPoint y: 226, distance: 5.3
click at [320, 231] on button "Close" at bounding box center [329, 240] width 93 height 22
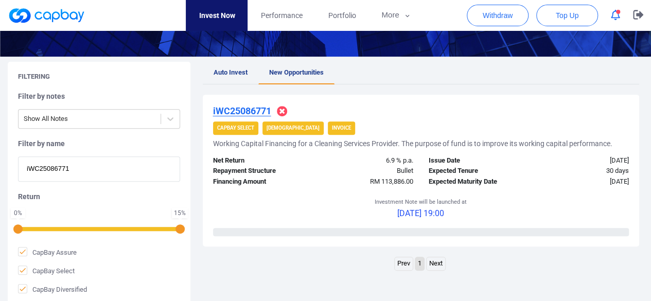
drag, startPoint x: 79, startPoint y: 168, endPoint x: 0, endPoint y: 160, distance: 79.2
click at [0, 160] on div "Filtering Filter by notes Show All Notes Filter by name iWC25086771 Return 0 % …" at bounding box center [325, 183] width 651 height 243
paste input "iAWC25089110"
type input "iAWC25089110"
click at [250, 108] on u "iAWC25089110" at bounding box center [245, 111] width 64 height 11
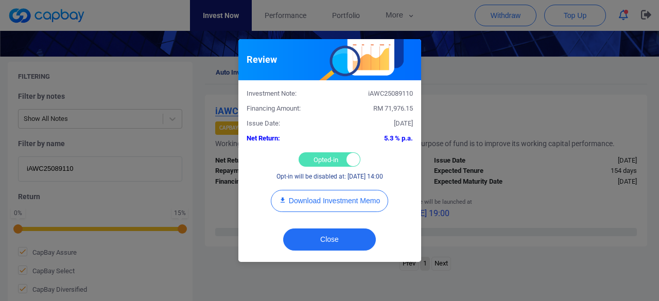
click at [310, 157] on div "Opted-in Opted-out" at bounding box center [330, 159] width 62 height 14
checkbox input "false"
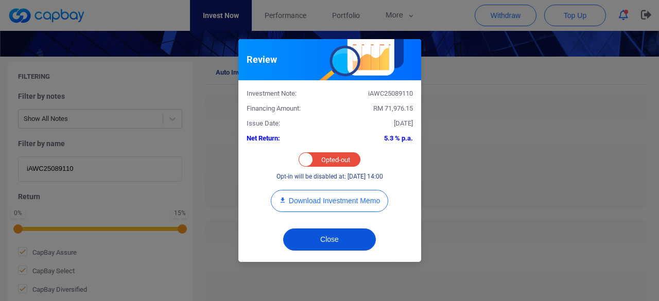
click at [321, 236] on button "Close" at bounding box center [329, 240] width 93 height 22
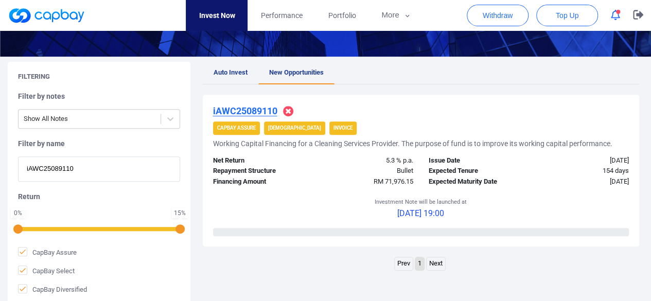
drag, startPoint x: 92, startPoint y: 173, endPoint x: 0, endPoint y: 160, distance: 93.1
click at [0, 160] on div "Filtering Filter by notes Show All Notes Filter by name iAWC25089110 Return 0 %…" at bounding box center [325, 183] width 651 height 243
paste input "iWC25082359"
type input "iWC25082359"
click at [227, 109] on u "iWC25082359" at bounding box center [242, 111] width 58 height 11
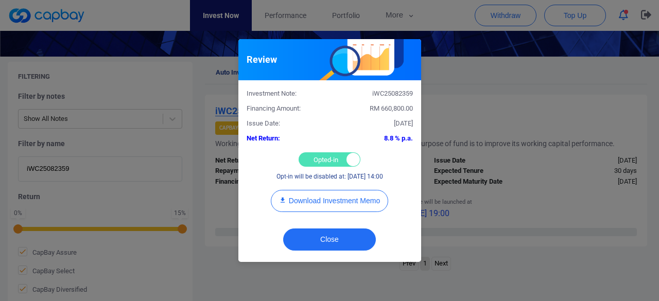
click at [319, 158] on div "Opted-in Opted-out" at bounding box center [330, 159] width 62 height 14
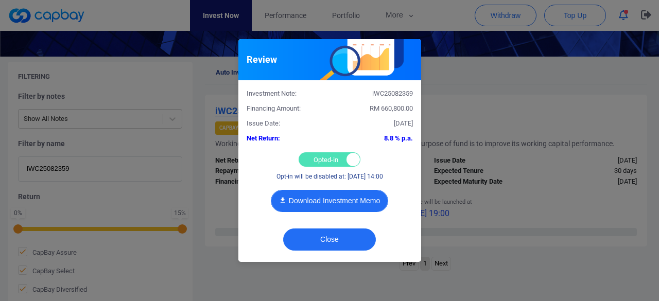
checkbox input "false"
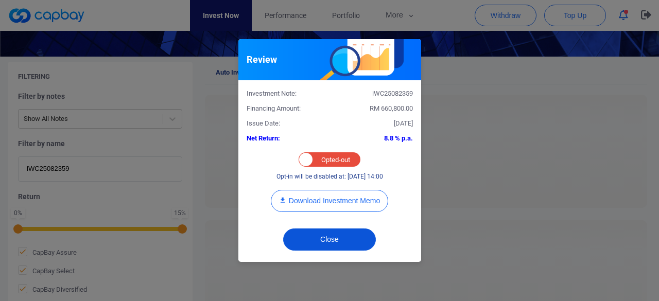
click at [319, 240] on button "Close" at bounding box center [329, 240] width 93 height 22
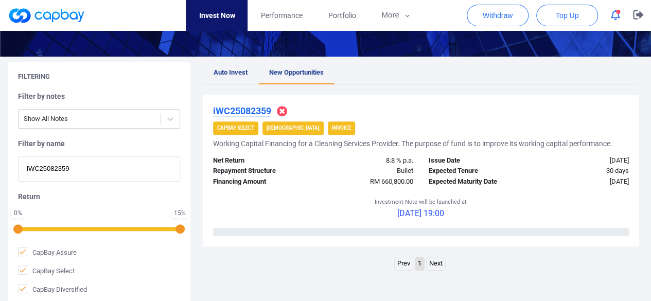
drag, startPoint x: 109, startPoint y: 174, endPoint x: 0, endPoint y: 139, distance: 114.3
click at [0, 139] on div "Filtering Filter by notes Show All Notes Filter by name iWC25082359 Return 0 % …" at bounding box center [325, 183] width 651 height 243
paste input "AWC25083395"
type input "iAWC25083395"
click at [231, 107] on u "iAWC25083395" at bounding box center [245, 111] width 64 height 11
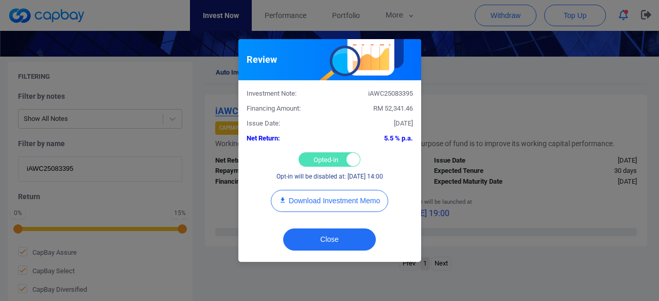
click at [315, 158] on div "Opted-in Opted-out" at bounding box center [330, 159] width 62 height 14
checkbox input "false"
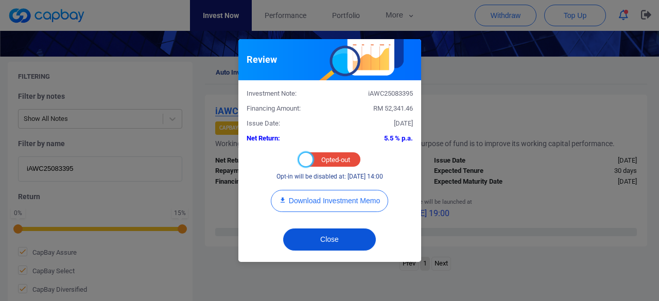
drag, startPoint x: 347, startPoint y: 237, endPoint x: 339, endPoint y: 236, distance: 8.3
click at [347, 237] on button "Close" at bounding box center [329, 240] width 93 height 22
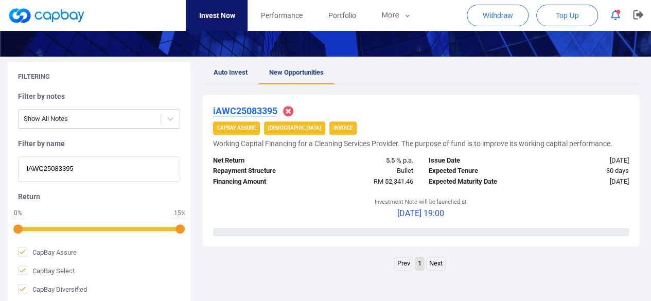
drag, startPoint x: 82, startPoint y: 168, endPoint x: 1, endPoint y: 156, distance: 82.8
click at [1, 156] on div "Filtering Filter by notes Show All Notes Filter by name iAWC25083395 Return 0 %…" at bounding box center [325, 183] width 651 height 243
paste input "972"
type input "iAWC25083972"
click at [254, 110] on u "iAWC25083972" at bounding box center [245, 111] width 64 height 11
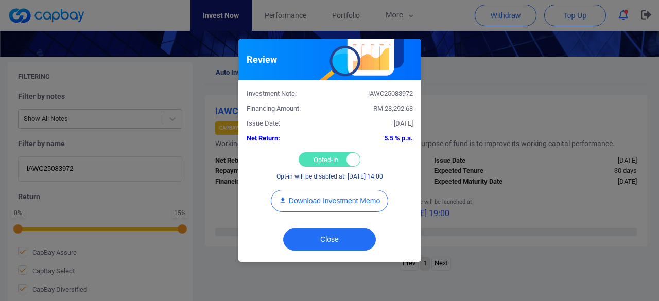
click at [323, 156] on div "Opted-in Opted-out" at bounding box center [330, 159] width 62 height 14
checkbox input "false"
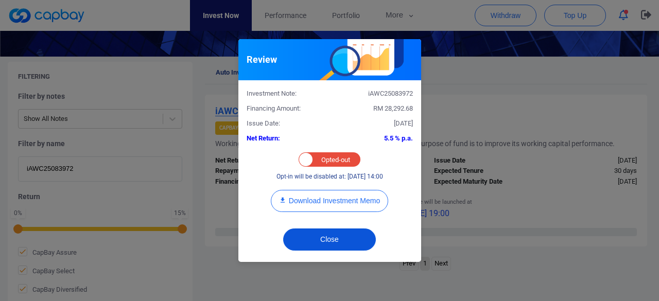
drag, startPoint x: 323, startPoint y: 242, endPoint x: 332, endPoint y: 244, distance: 9.6
click at [325, 238] on button "Close" at bounding box center [329, 240] width 93 height 22
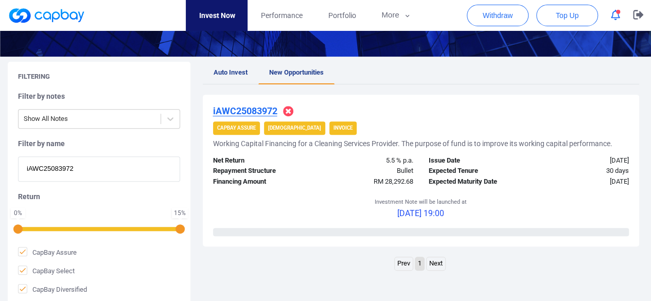
drag, startPoint x: 101, startPoint y: 175, endPoint x: 2, endPoint y: 161, distance: 99.9
click at [2, 161] on div "Filtering Filter by notes Show All Notes Filter by name iAWC25083972 Return 0 %…" at bounding box center [325, 183] width 651 height 243
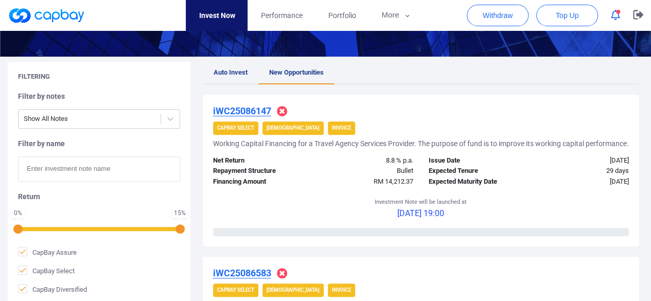
click at [224, 68] on span "Auto Invest" at bounding box center [231, 72] width 34 height 8
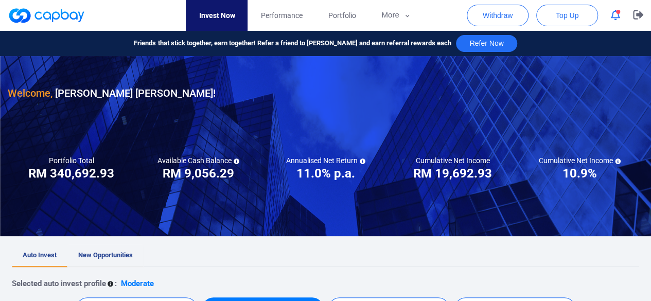
click at [110, 254] on span "New Opportunities" at bounding box center [105, 255] width 55 height 8
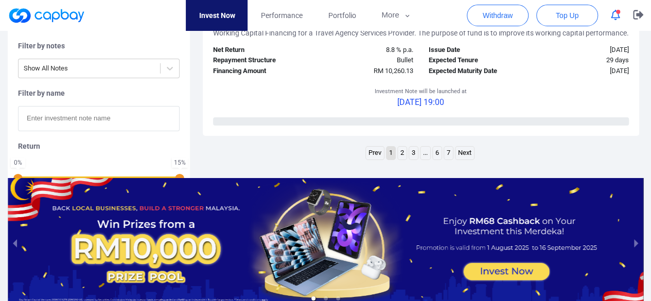
scroll to position [1723, 0]
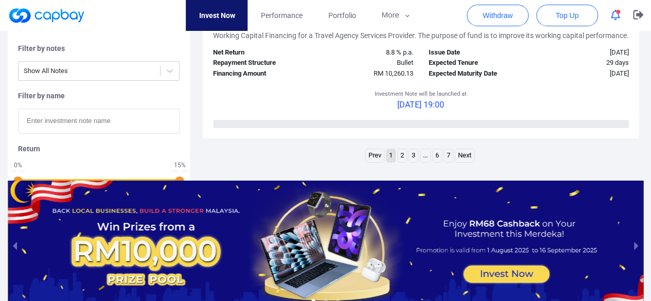
drag, startPoint x: 401, startPoint y: 245, endPoint x: 405, endPoint y: 250, distance: 5.9
click at [401, 162] on link "2" at bounding box center [402, 155] width 9 height 13
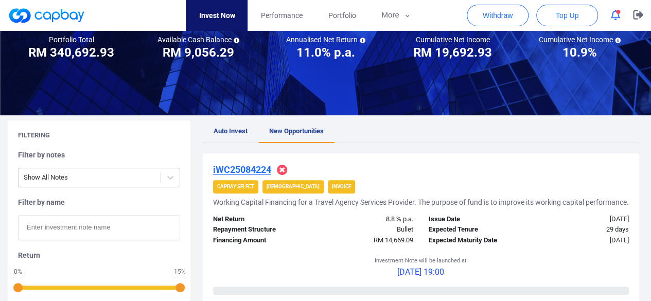
scroll to position [0, 0]
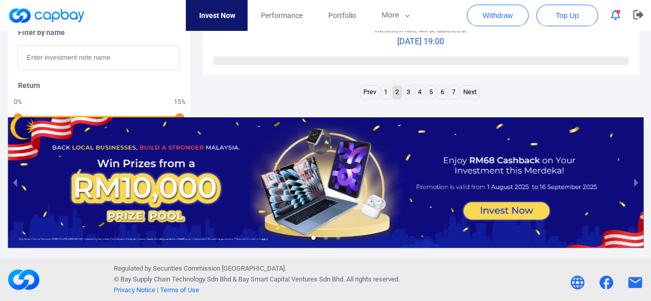
click at [405, 99] on link "3" at bounding box center [408, 92] width 9 height 13
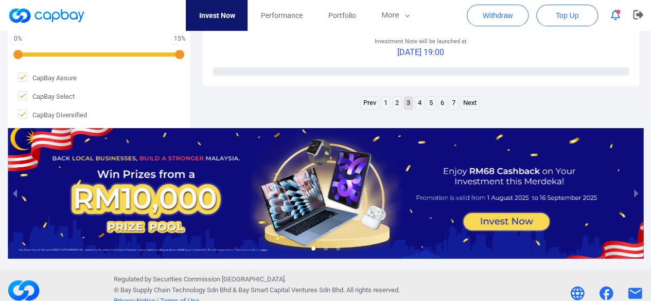
scroll to position [1840, 0]
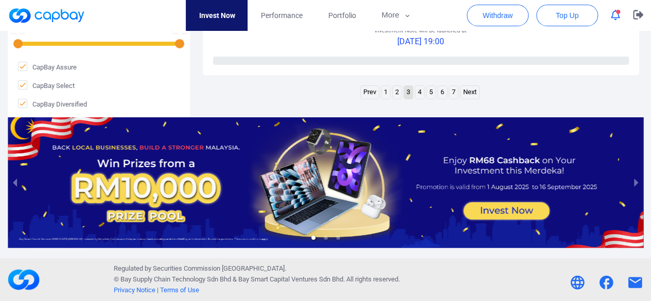
click at [419, 95] on link "4" at bounding box center [419, 92] width 9 height 13
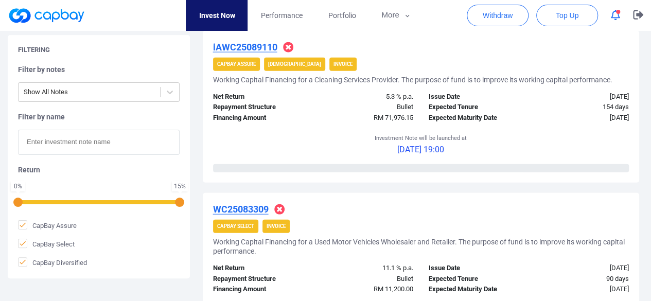
scroll to position [1552, 0]
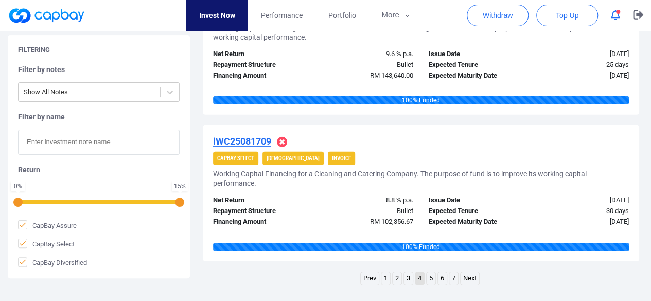
click at [408, 278] on link "3" at bounding box center [408, 278] width 9 height 13
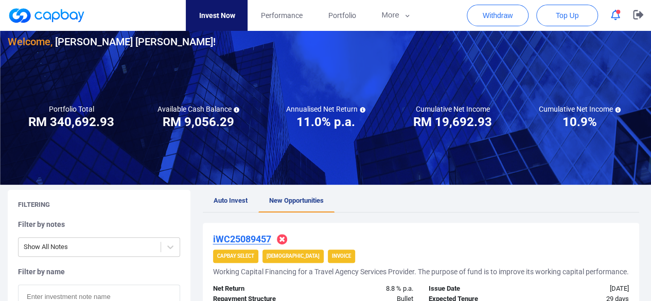
scroll to position [0, 0]
